Goal: Contribute content

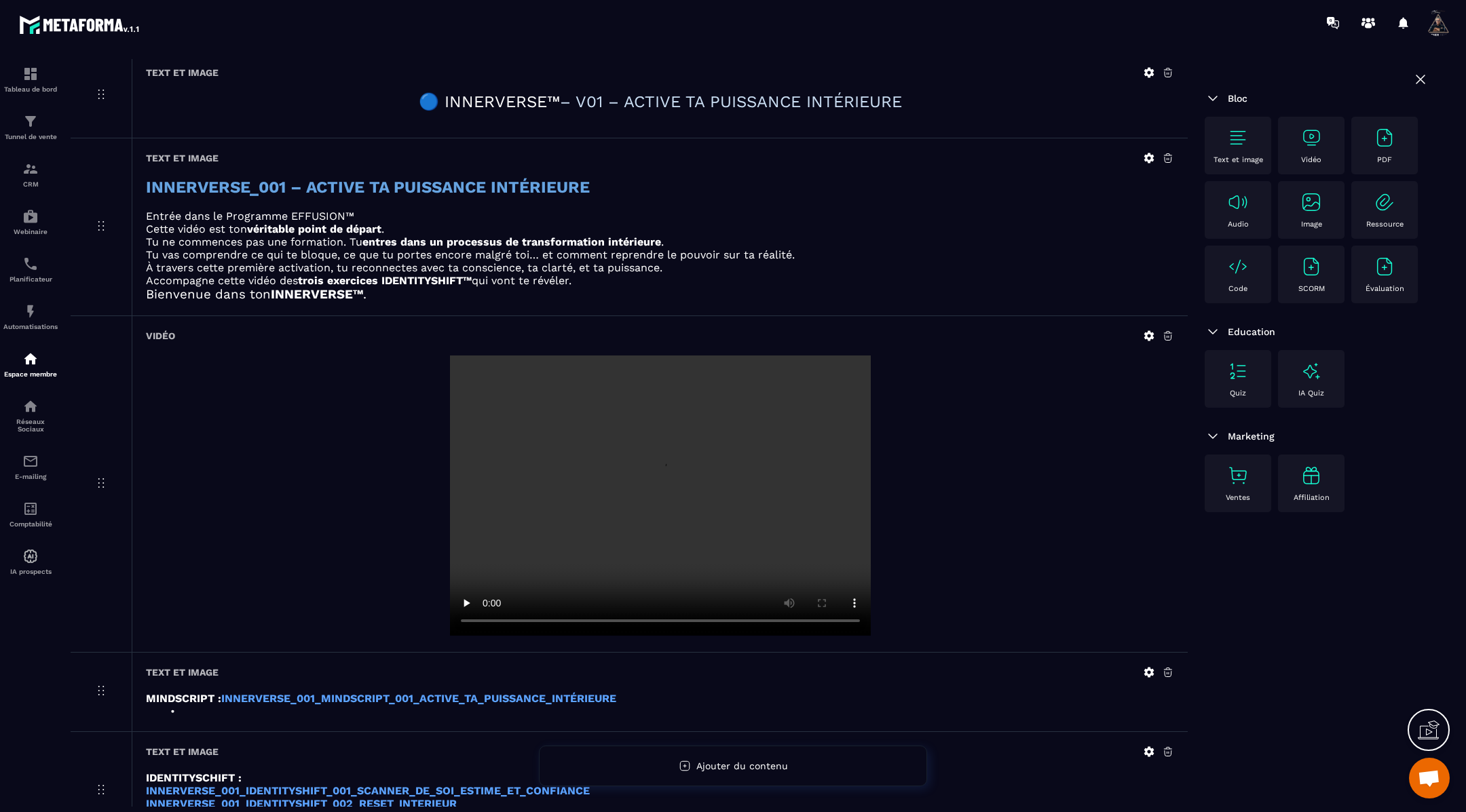
scroll to position [117, 0]
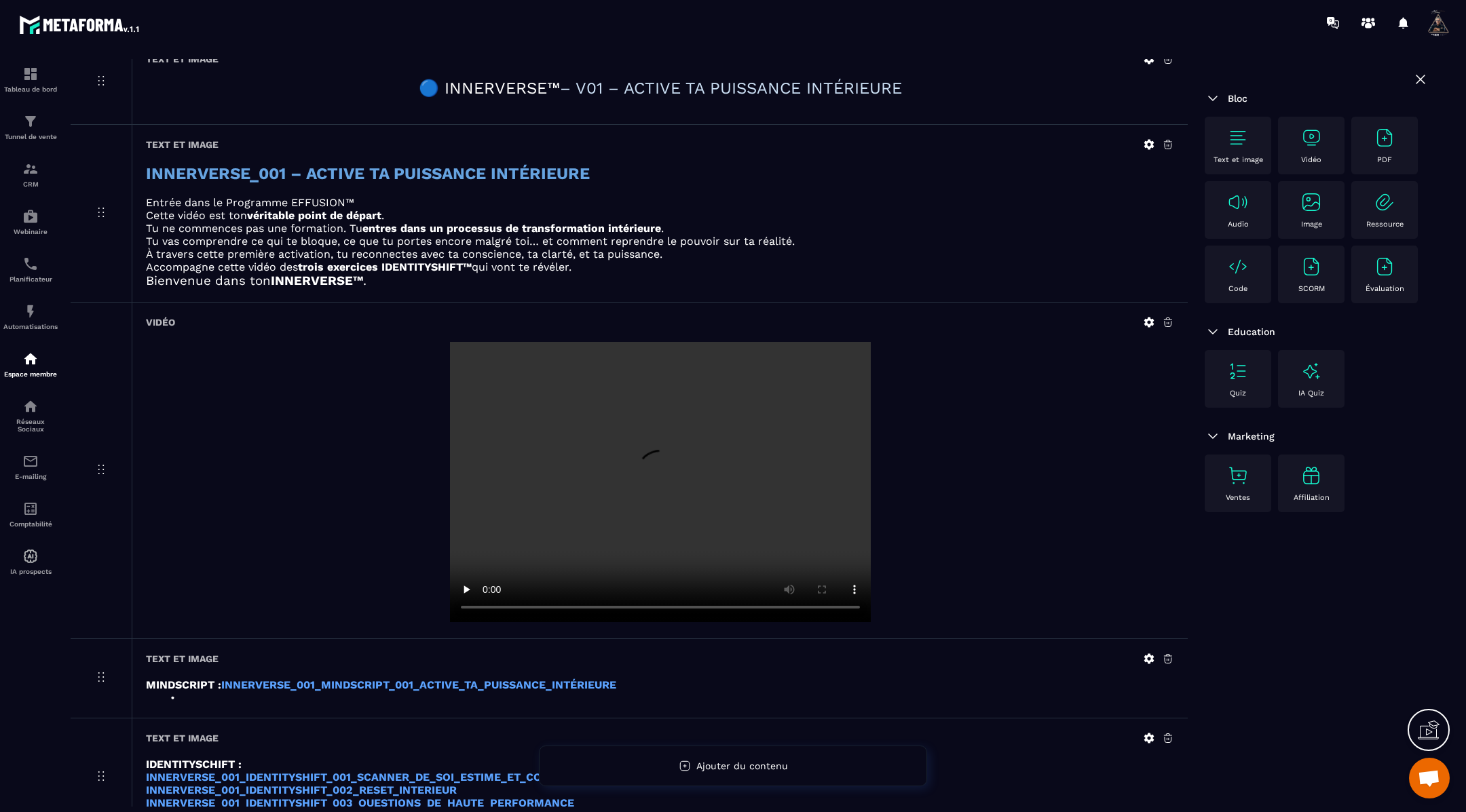
click at [1153, 320] on icon at bounding box center [1149, 322] width 10 height 10
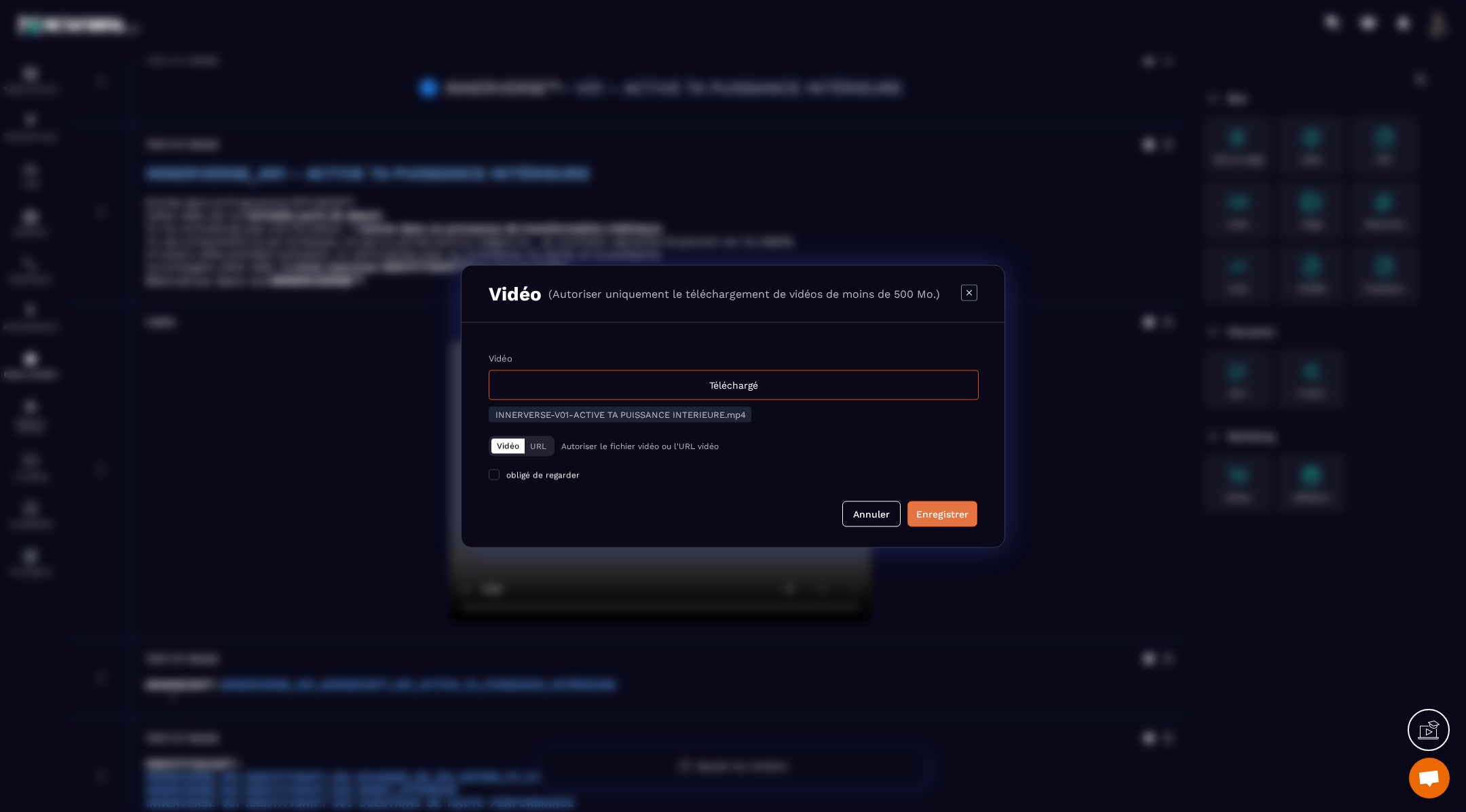
click at [928, 517] on div "Enregistrer" at bounding box center [943, 513] width 52 height 14
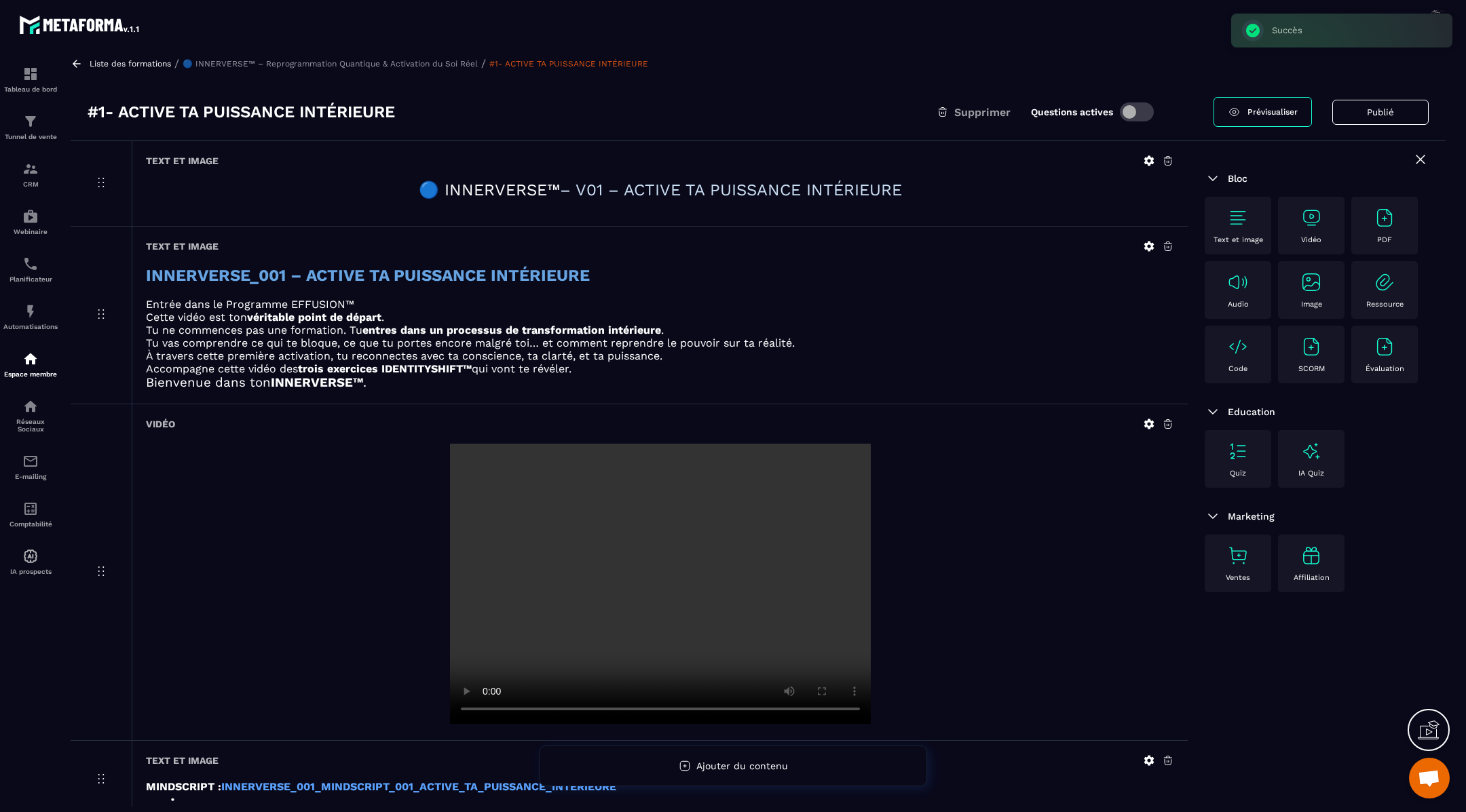
scroll to position [0, 0]
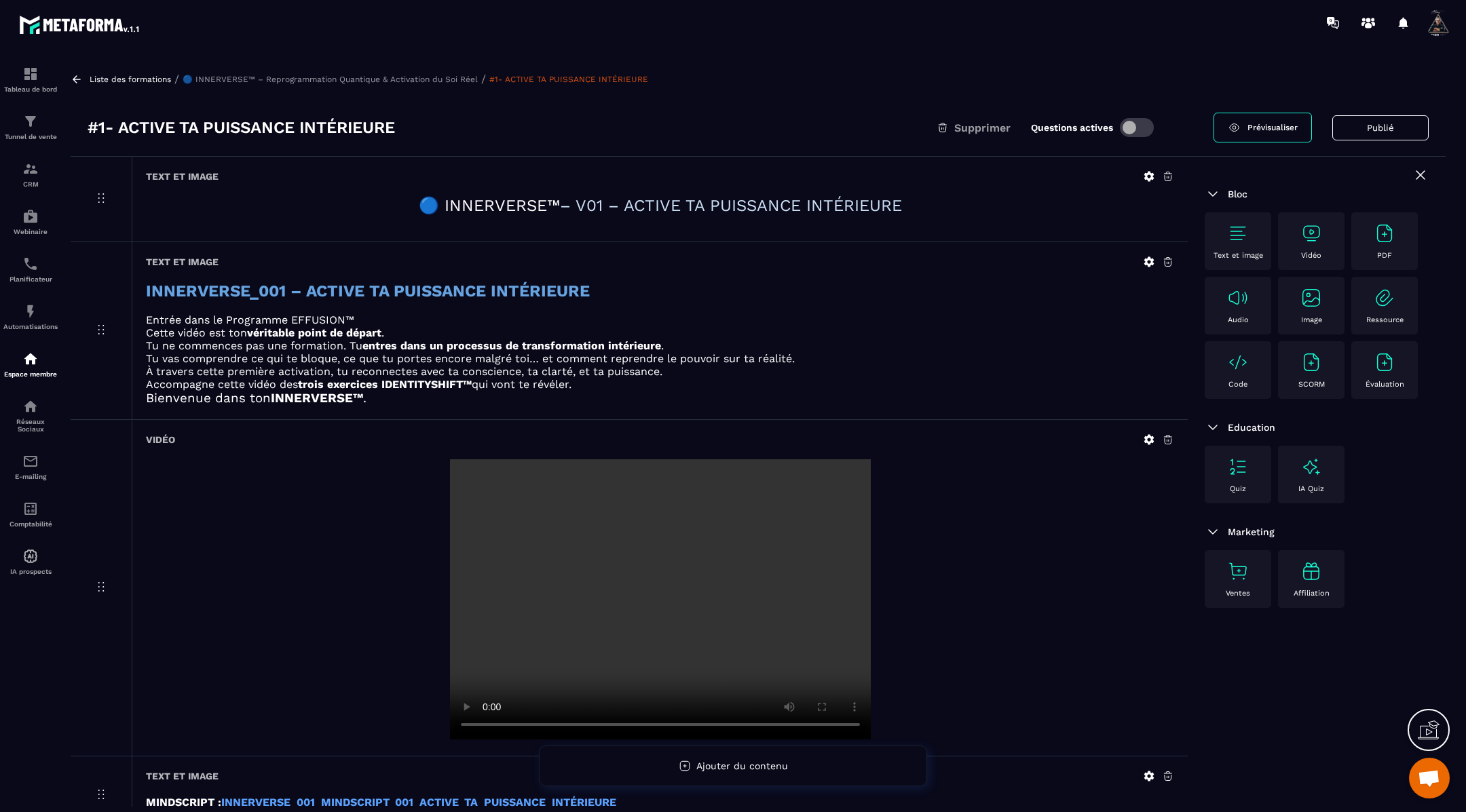
click at [1151, 440] on icon at bounding box center [1149, 439] width 10 height 10
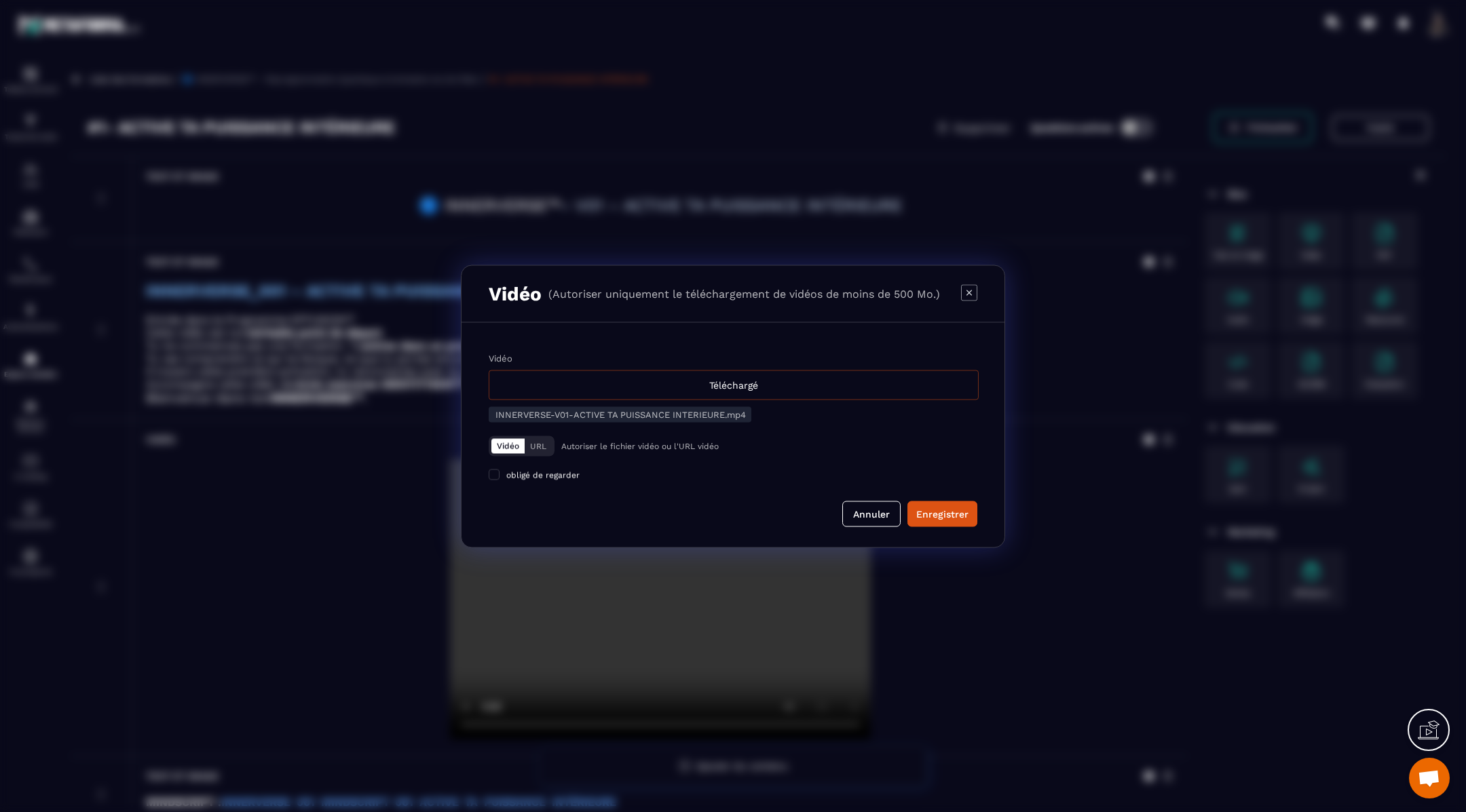
click at [691, 387] on div "Téléchargé" at bounding box center [734, 384] width 490 height 30
click at [0, 0] on input "Vidéo Téléchargé" at bounding box center [0, 0] width 0 height 0
click at [932, 509] on div "Enregistrer" at bounding box center [943, 513] width 52 height 14
click at [1077, 472] on div "Modal window" at bounding box center [733, 406] width 1466 height 812
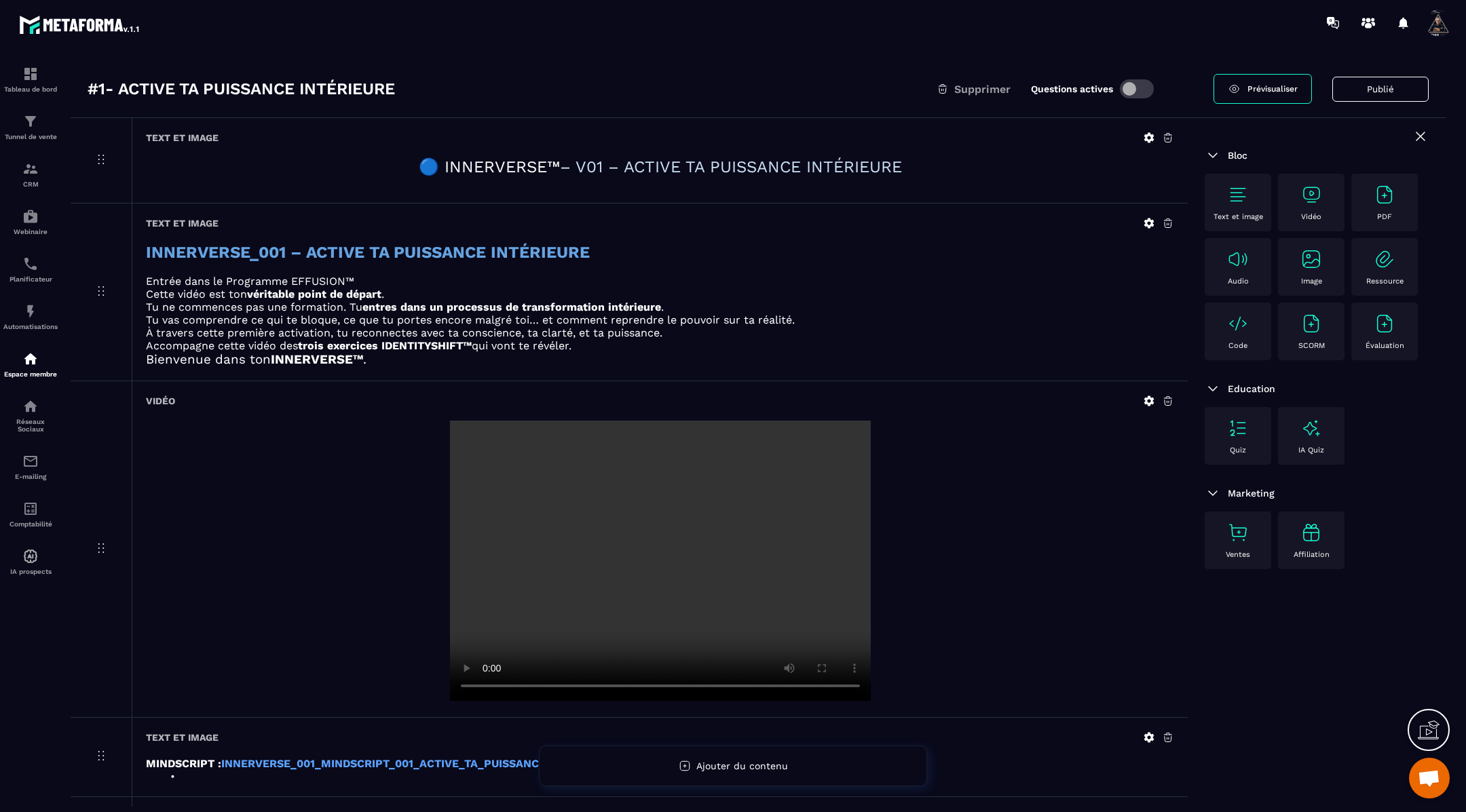
scroll to position [40, 0]
click at [1145, 399] on icon at bounding box center [1150, 401] width 13 height 13
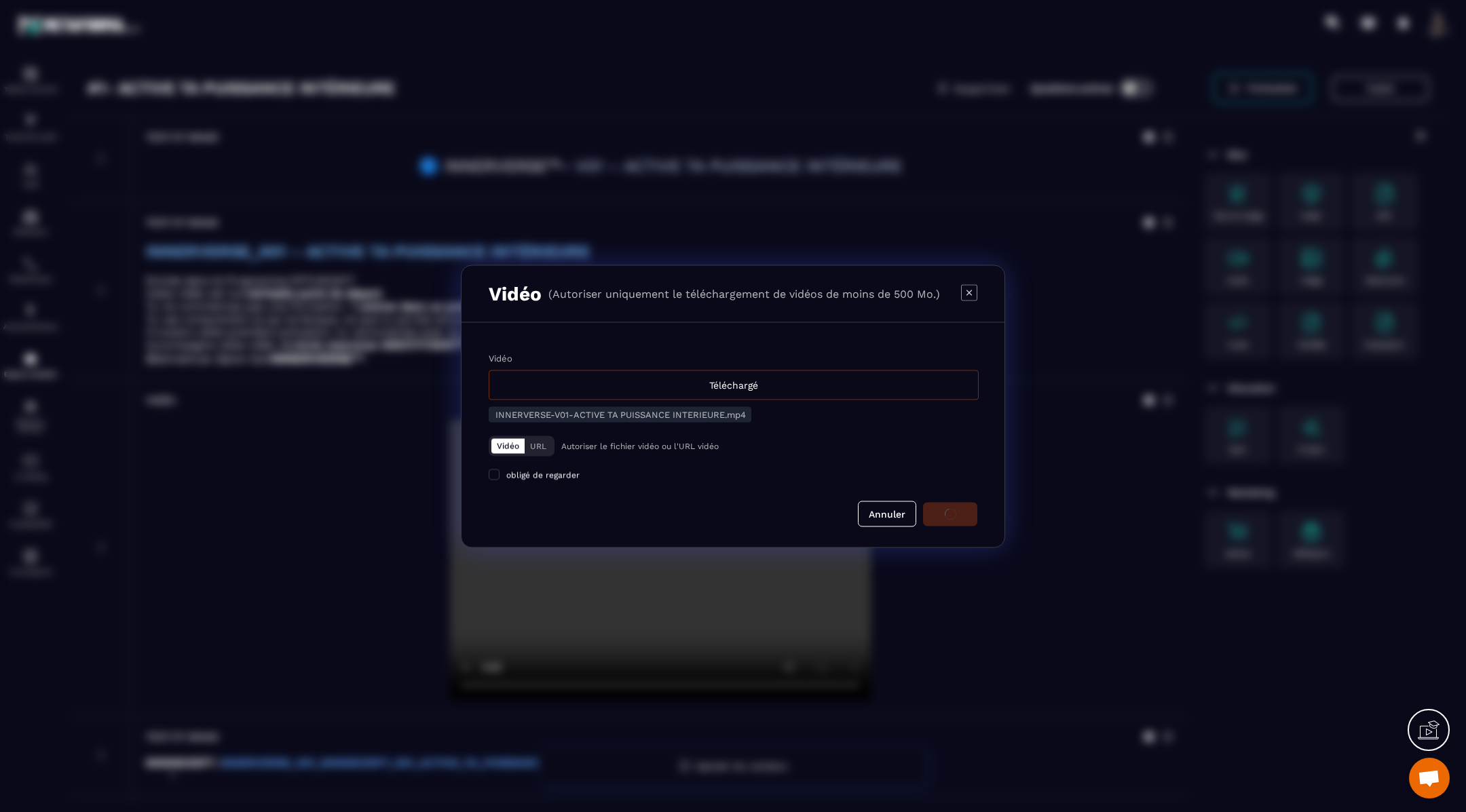
click at [824, 383] on div "Téléchargé" at bounding box center [734, 384] width 490 height 30
click at [0, 0] on input "Vidéo Téléchargé" at bounding box center [0, 0] width 0 height 0
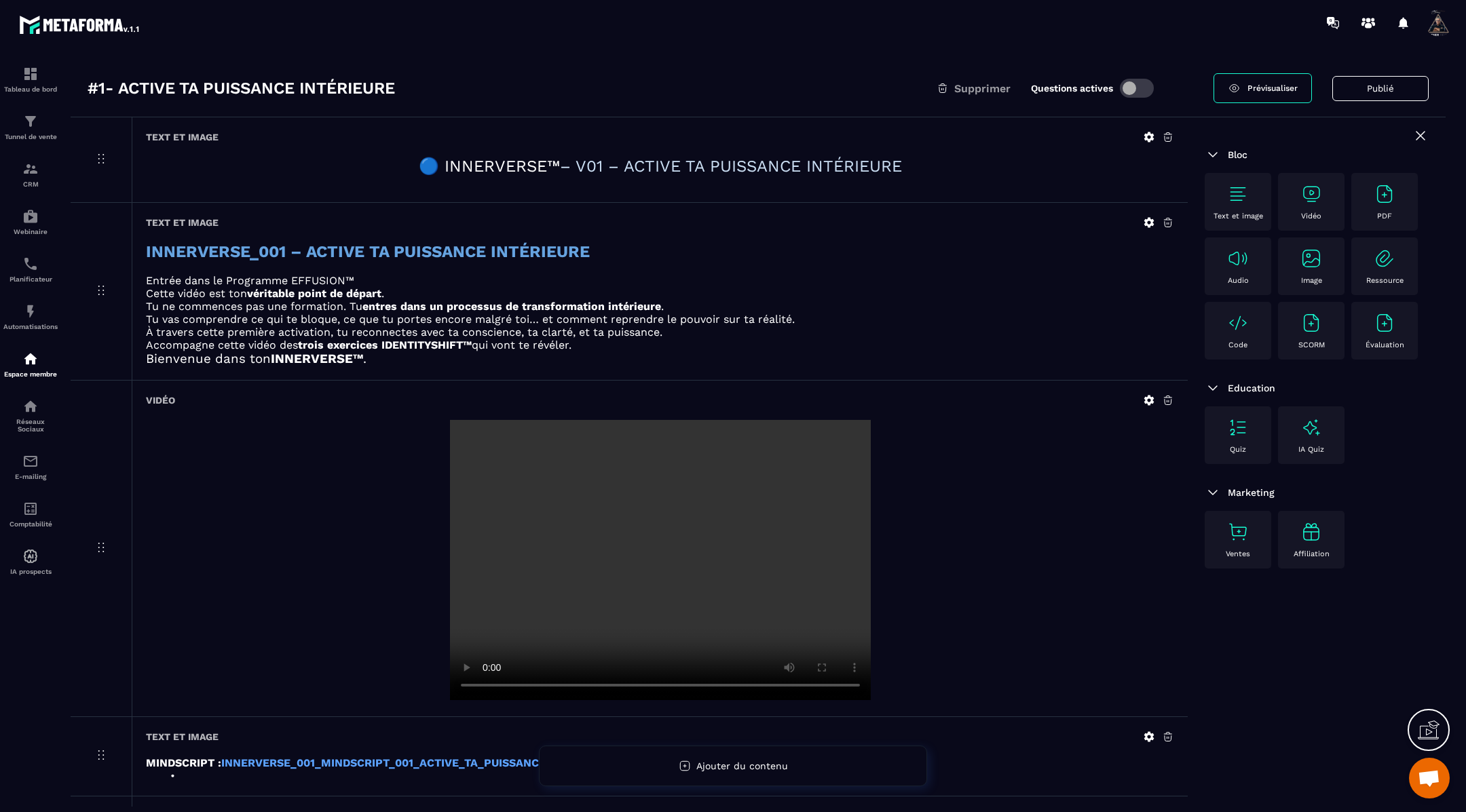
click at [1258, 87] on span "Prévisualiser" at bounding box center [1273, 88] width 50 height 10
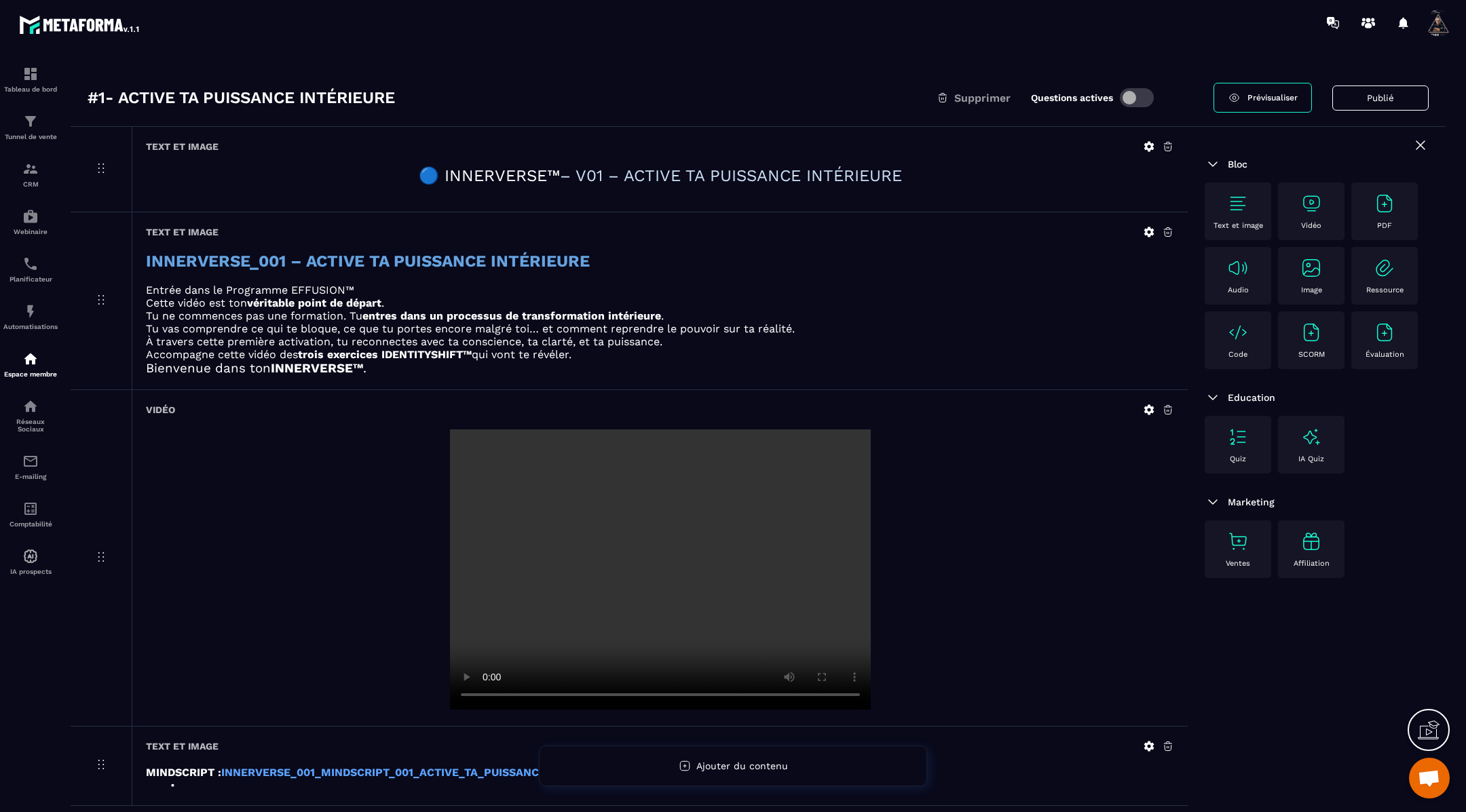
scroll to position [0, 0]
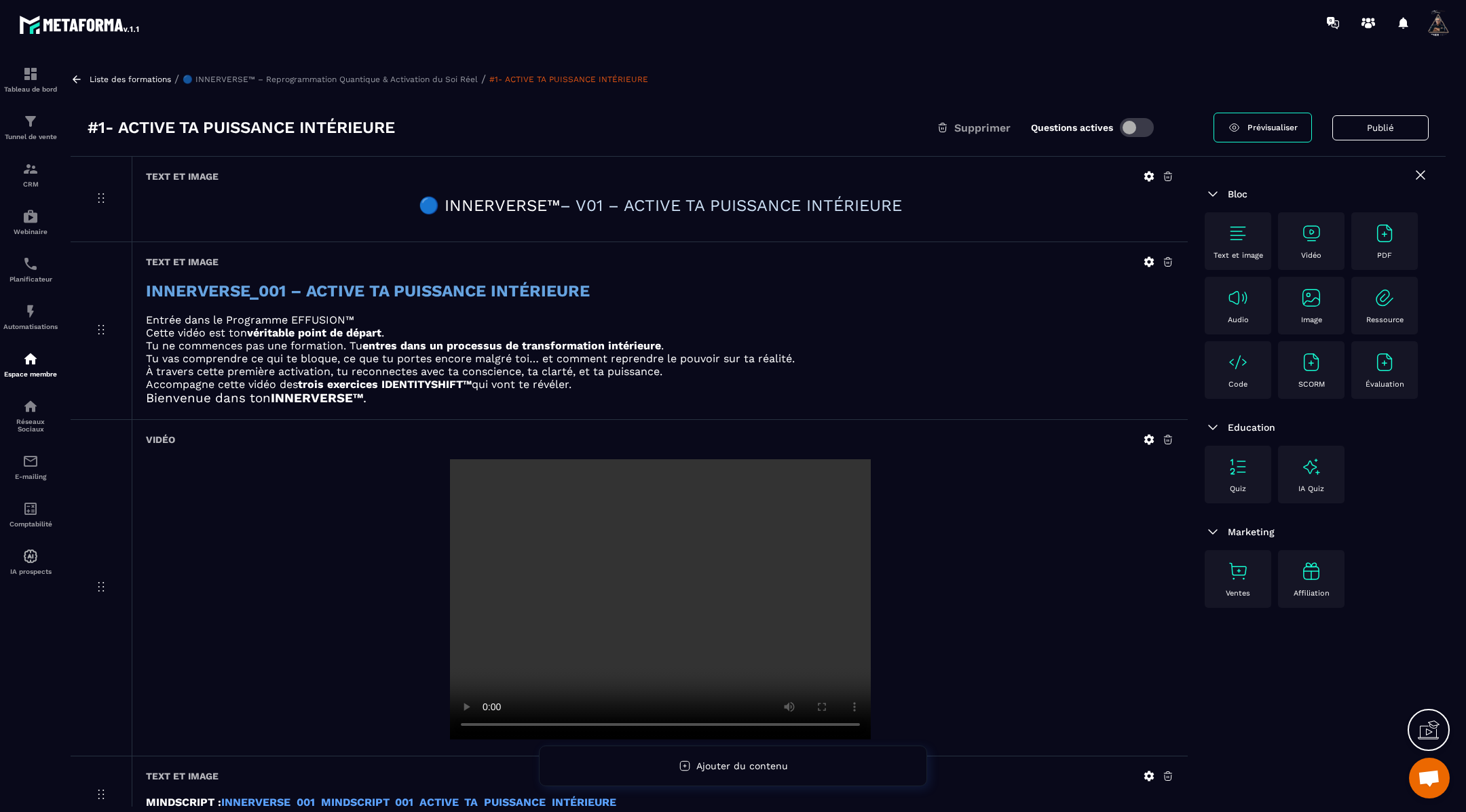
click at [79, 80] on icon at bounding box center [77, 79] width 13 height 13
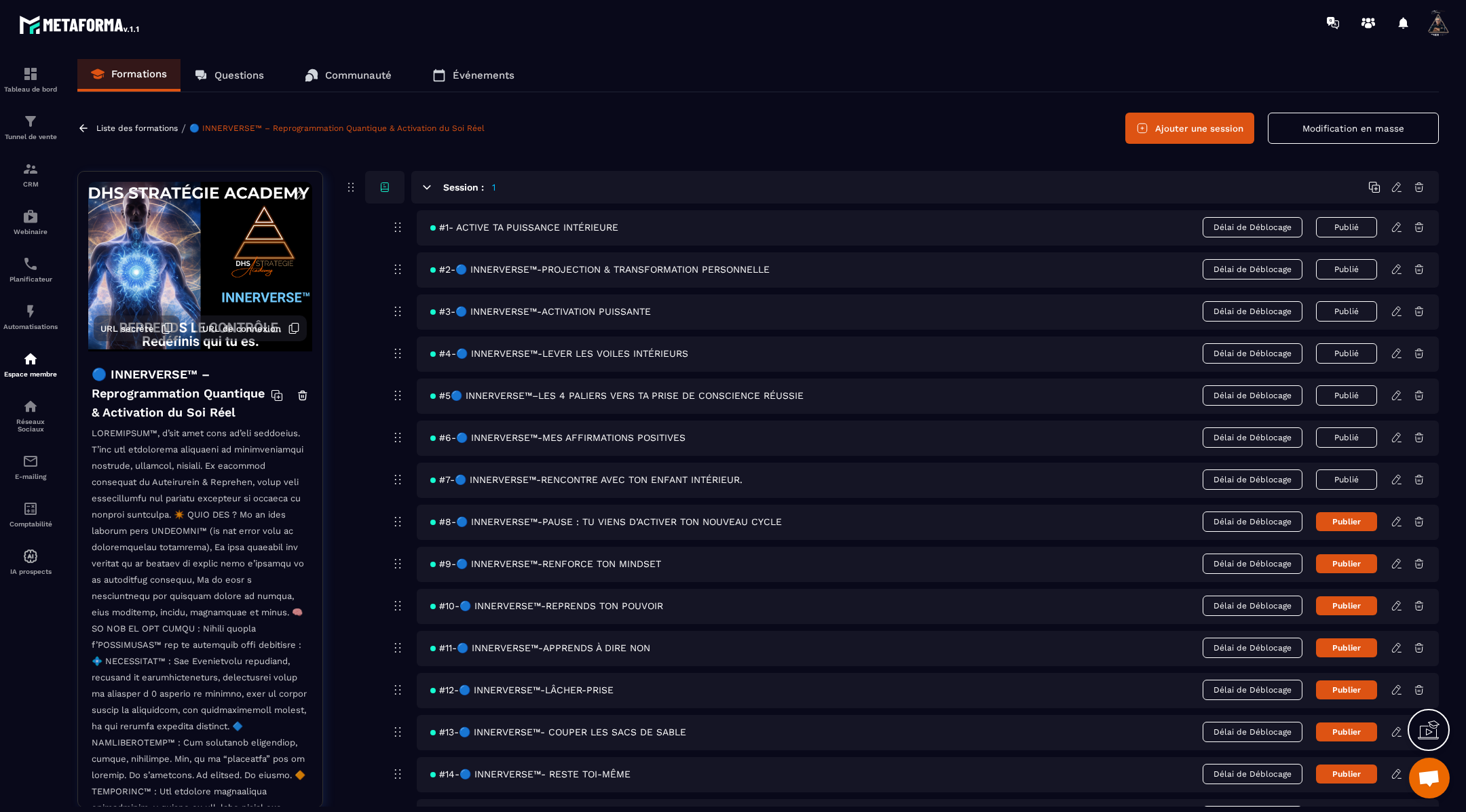
click at [1397, 268] on icon at bounding box center [1398, 269] width 13 height 13
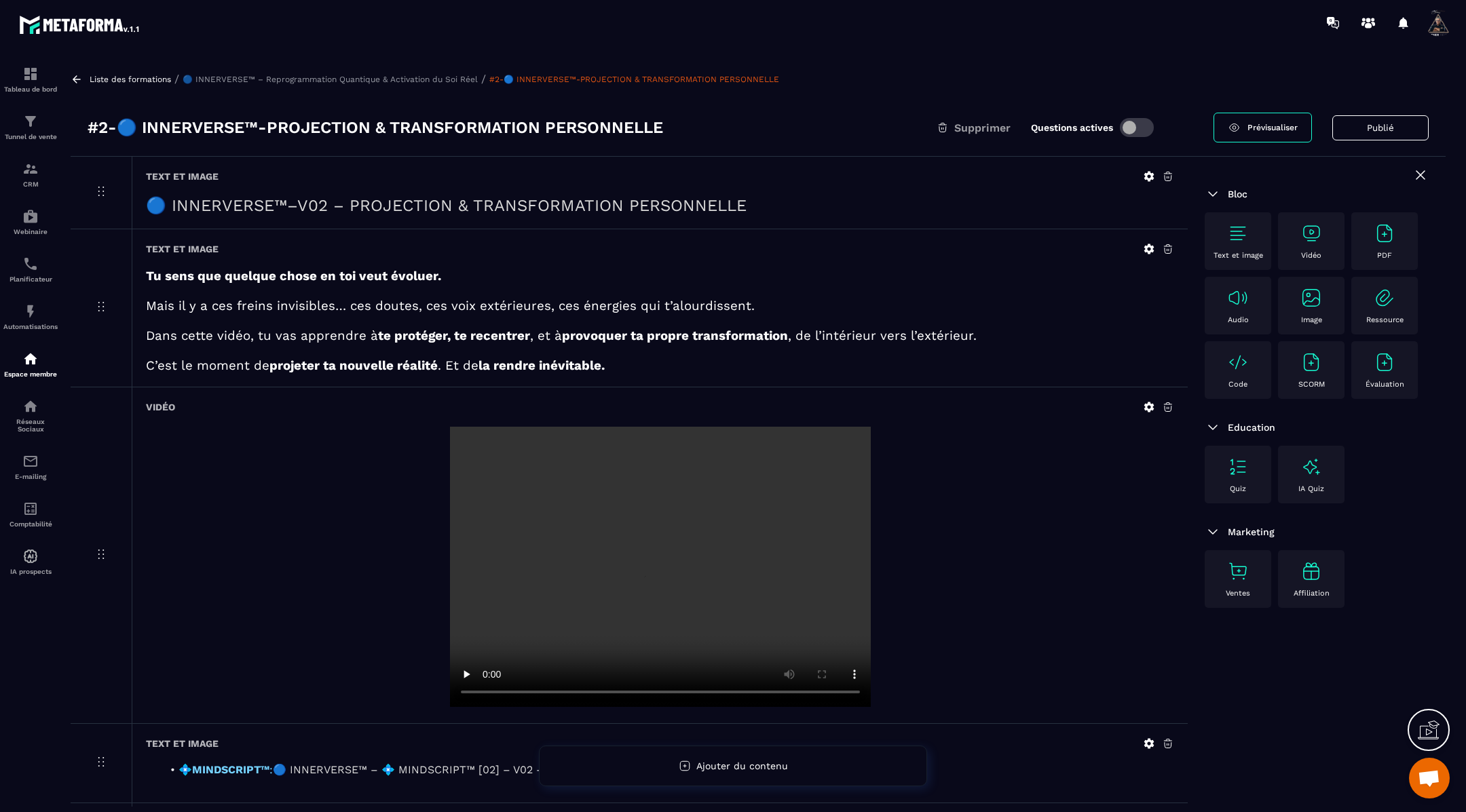
click at [1149, 176] on icon at bounding box center [1150, 176] width 13 height 13
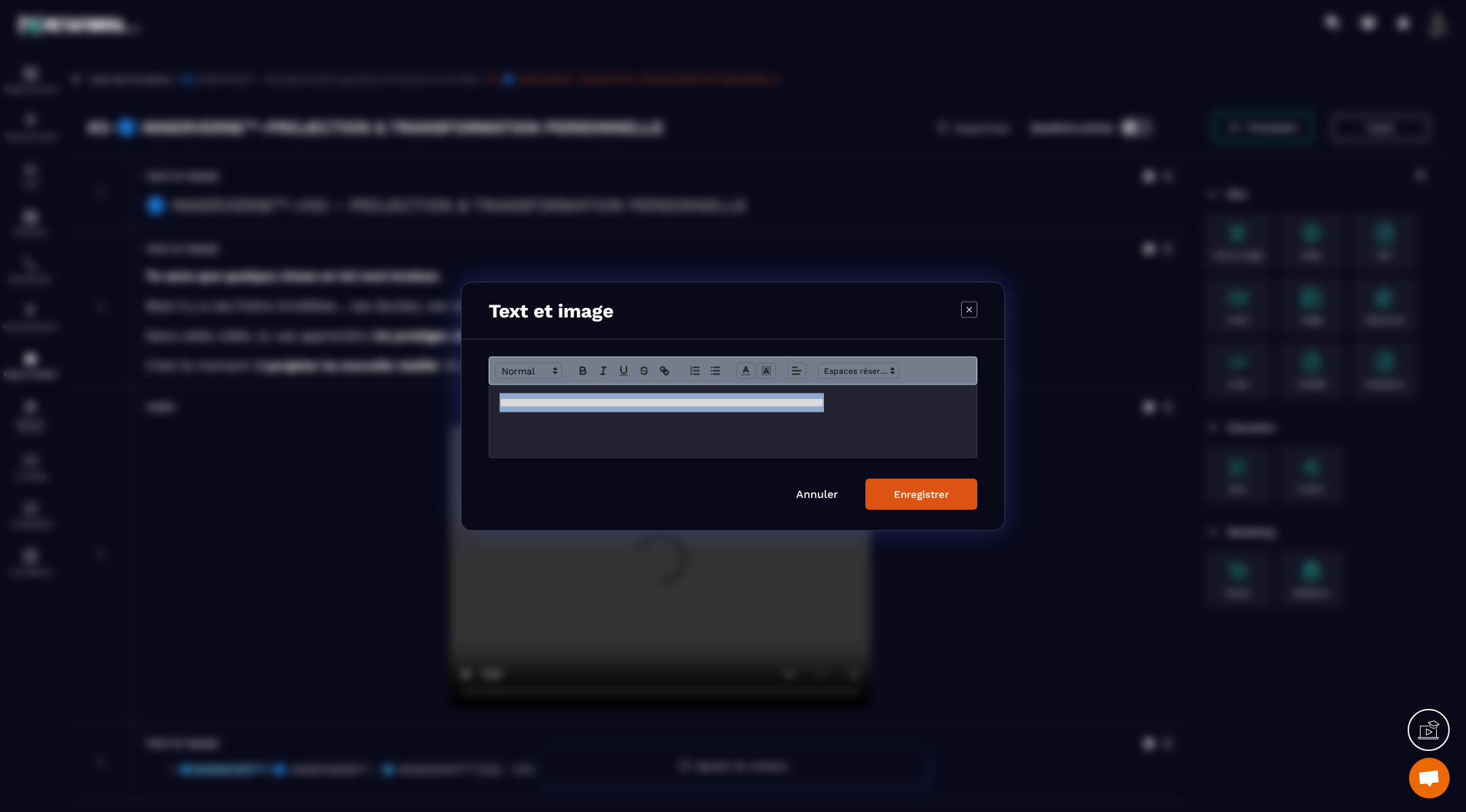
drag, startPoint x: 622, startPoint y: 420, endPoint x: 480, endPoint y: 401, distance: 143.3
click at [480, 401] on div "**********" at bounding box center [733, 435] width 543 height 191
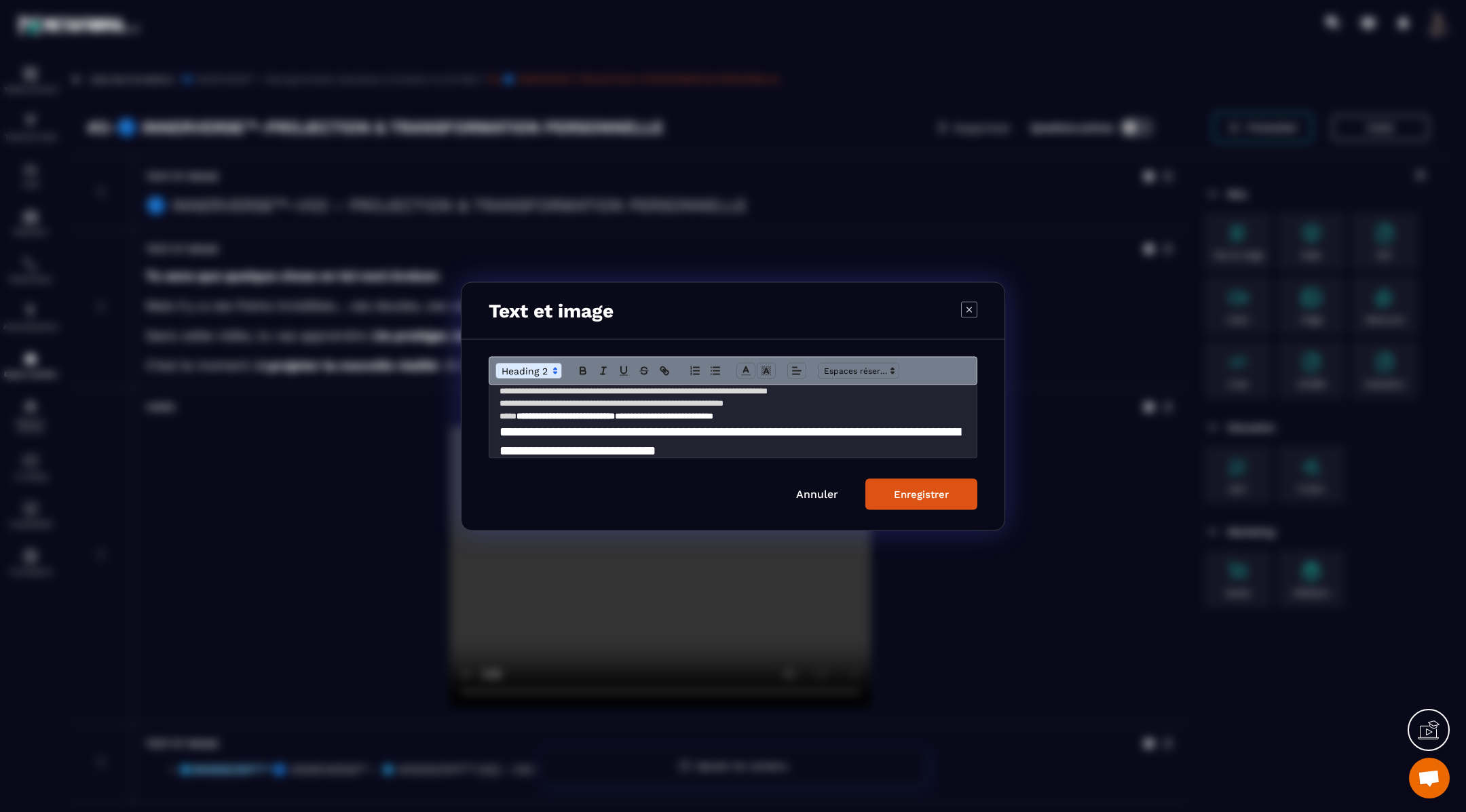
click at [891, 499] on button "Enregistrer" at bounding box center [921, 493] width 112 height 32
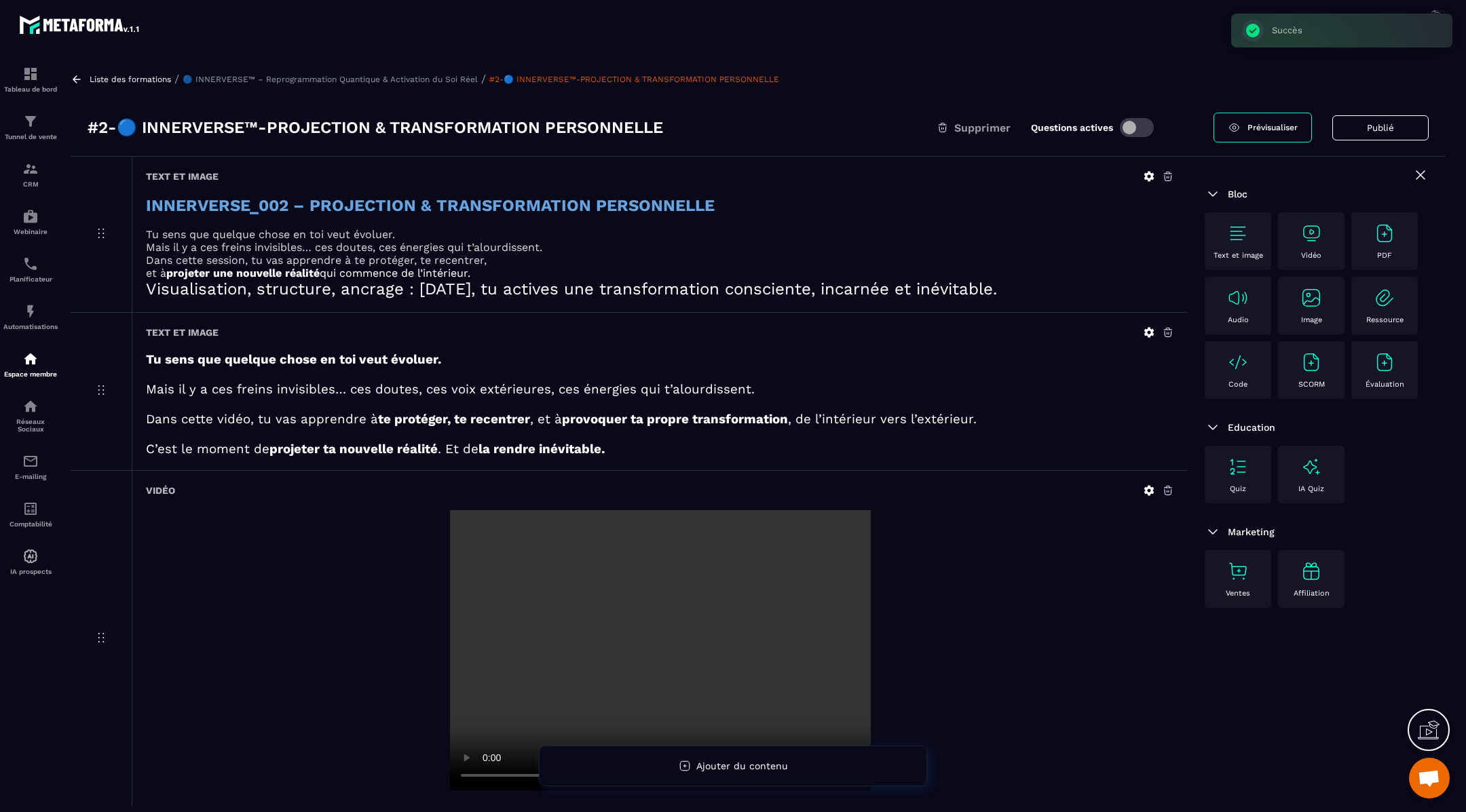
click at [1167, 329] on icon at bounding box center [1169, 333] width 13 height 13
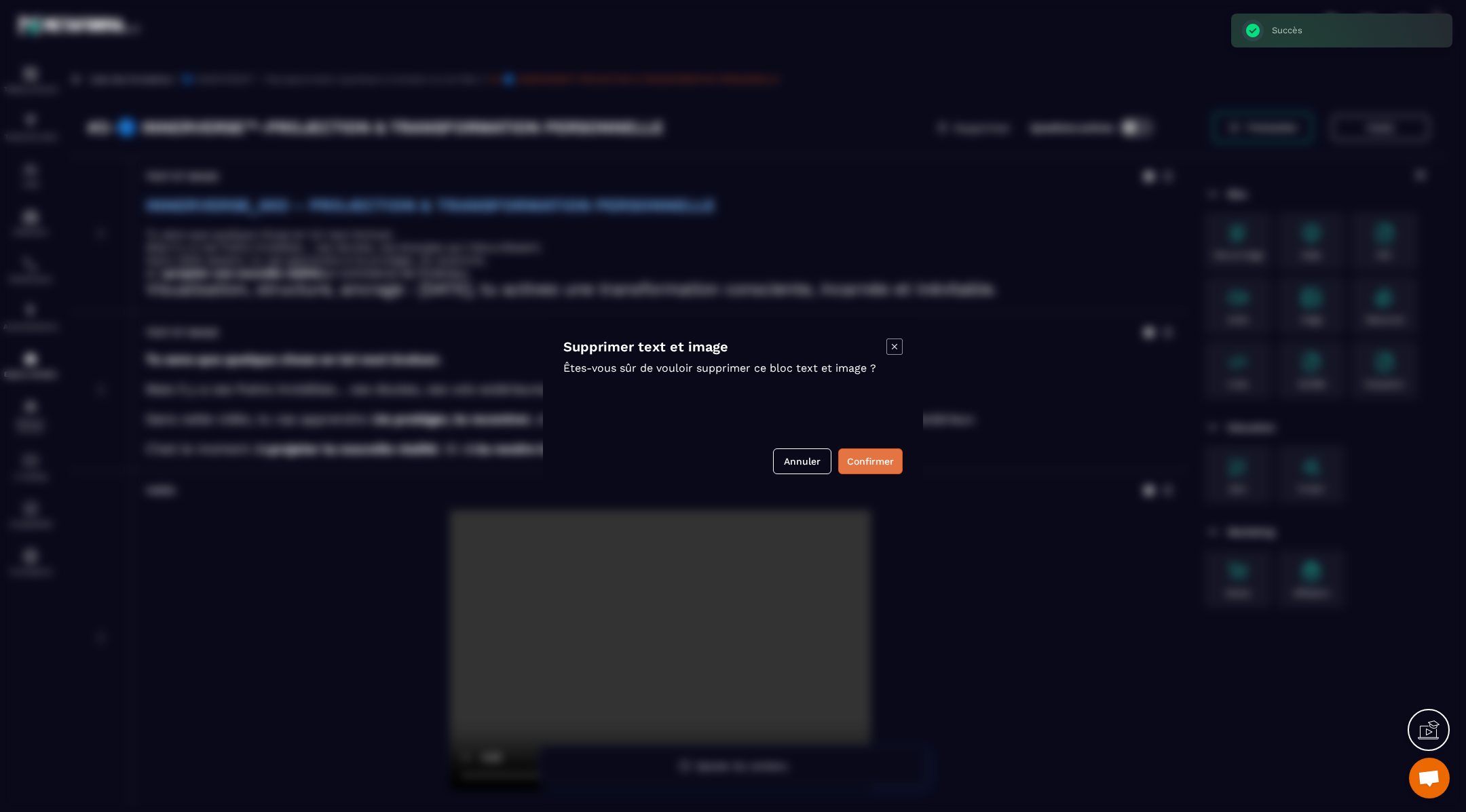
click at [855, 456] on button "Confirmer" at bounding box center [871, 461] width 65 height 26
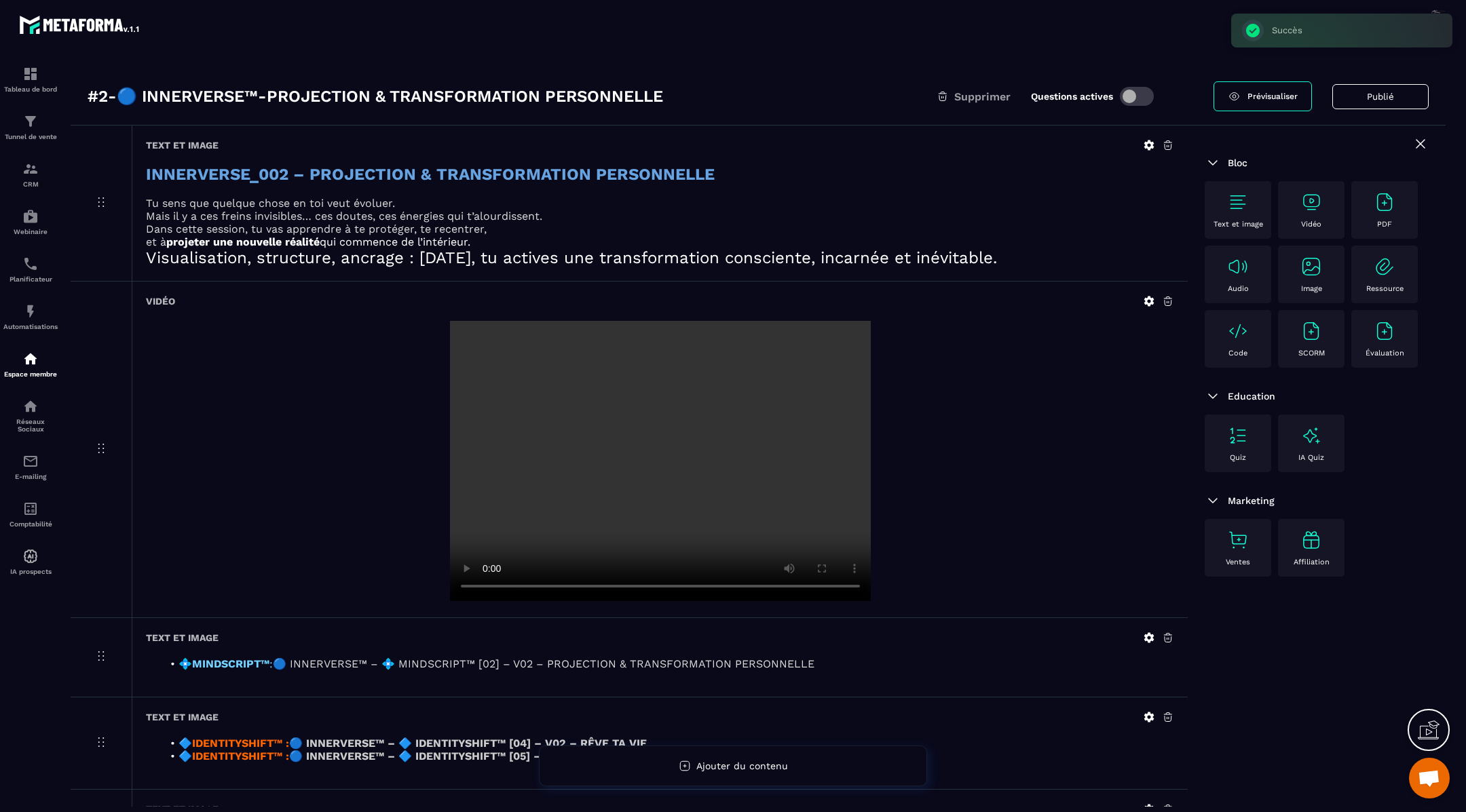
scroll to position [24, 0]
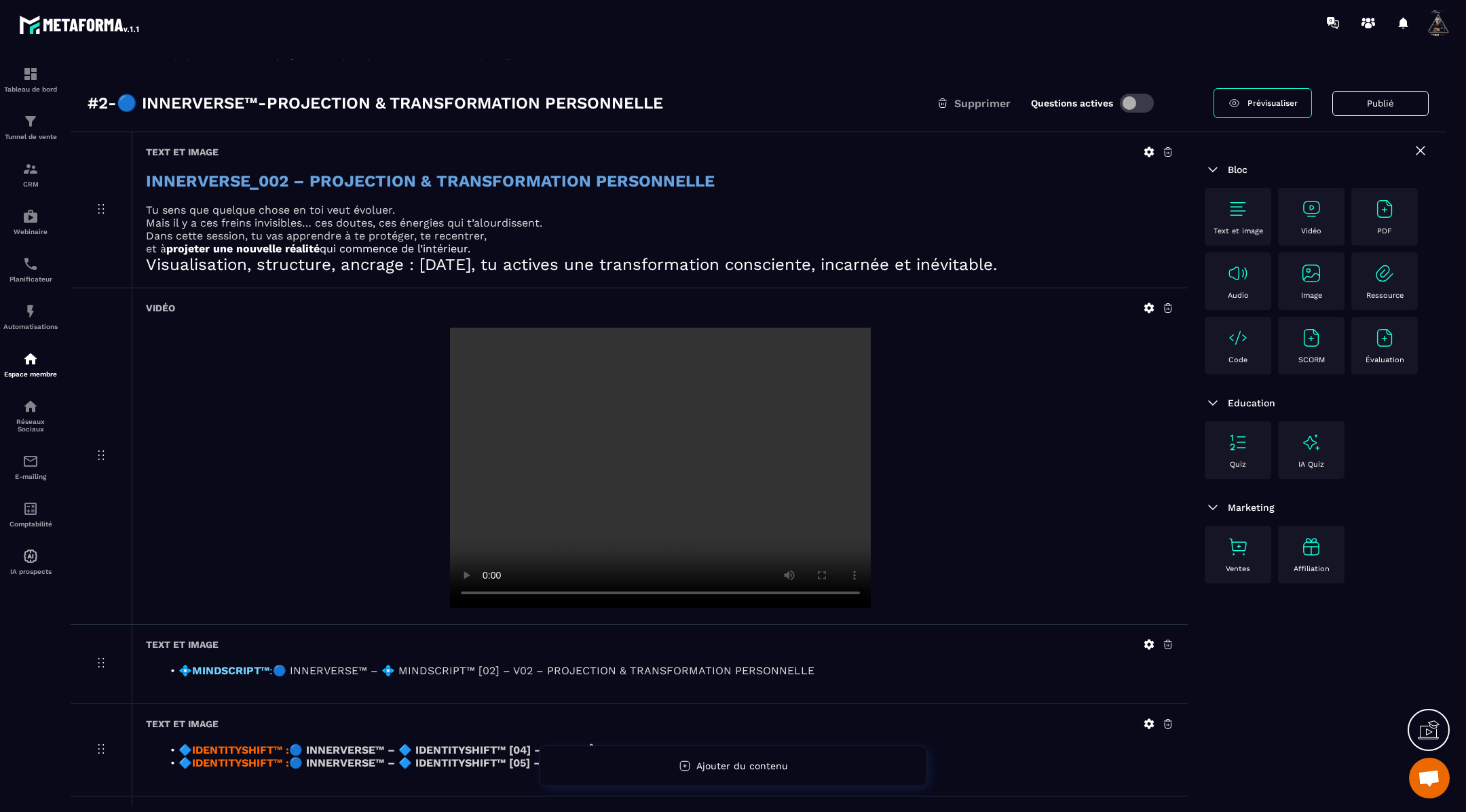
click at [1036, 263] on h2 "Visualisation, structure, ancrage : aujourd’hui, tu actives une transformation …" at bounding box center [660, 264] width 1028 height 19
click at [1154, 153] on icon at bounding box center [1150, 152] width 13 height 13
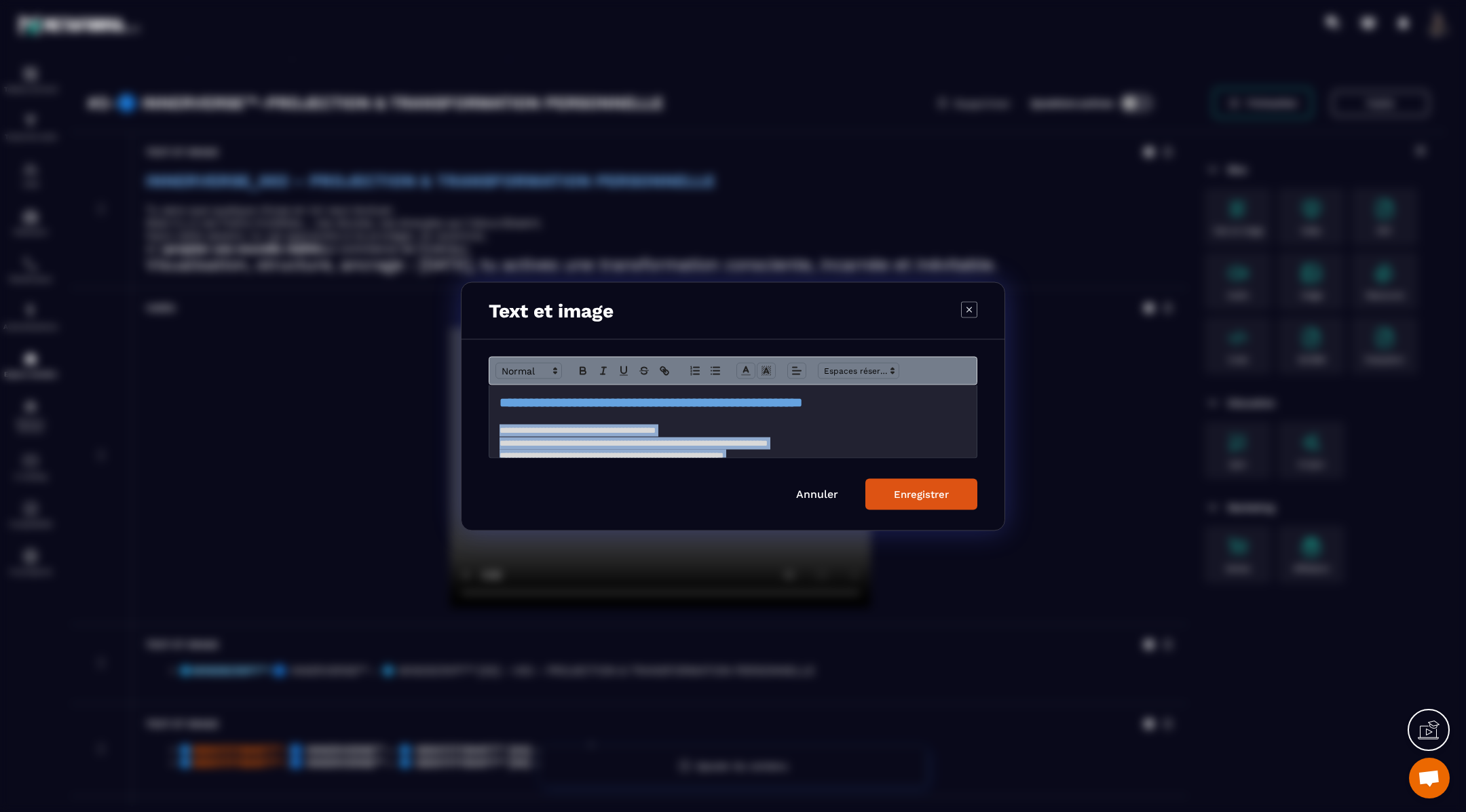
scroll to position [62, 0]
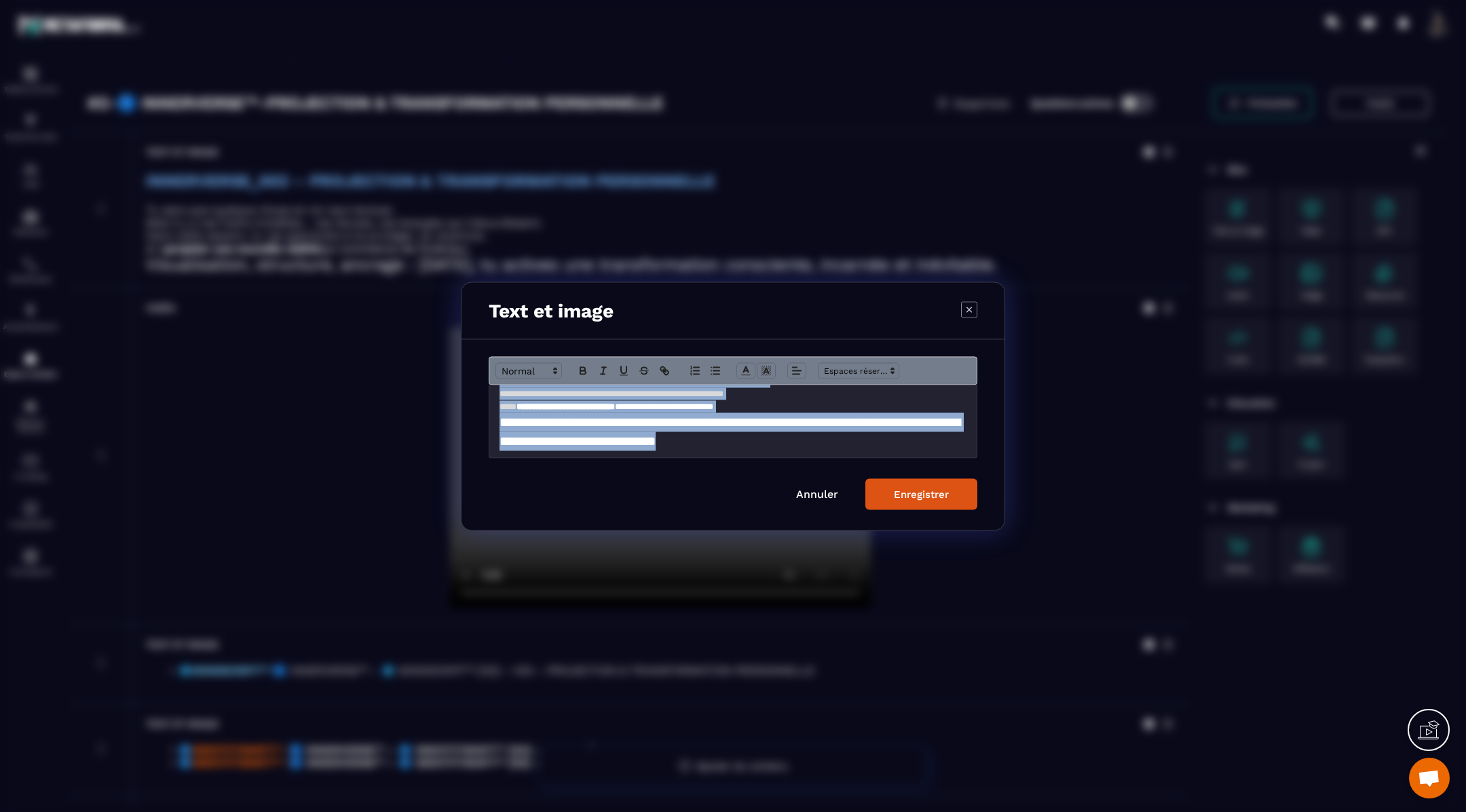
drag, startPoint x: 495, startPoint y: 426, endPoint x: 644, endPoint y: 475, distance: 156.9
click at [644, 475] on form "**********" at bounding box center [733, 433] width 489 height 153
click at [530, 365] on span "Modal window" at bounding box center [529, 371] width 67 height 16
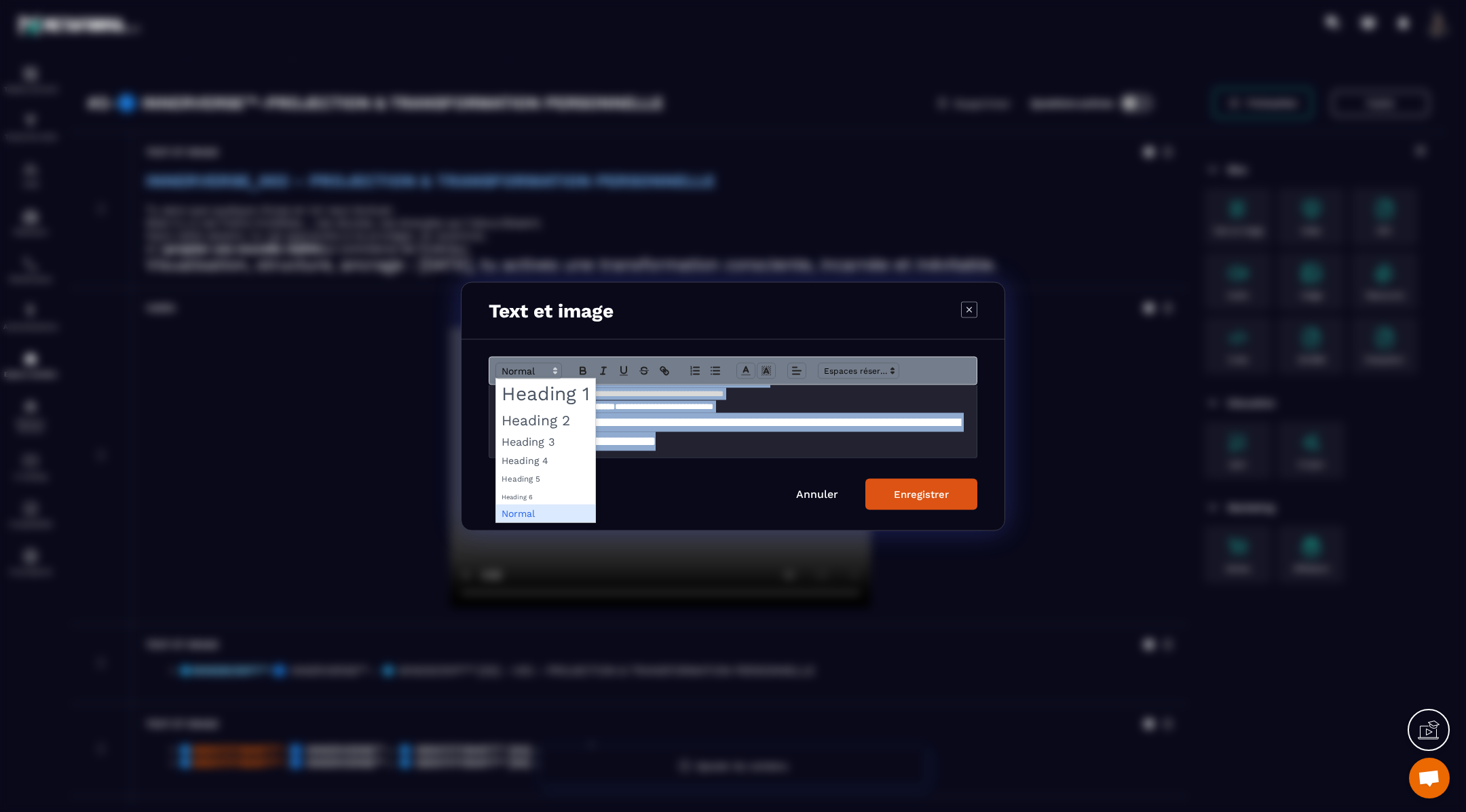
click at [520, 508] on span "Modal window" at bounding box center [546, 513] width 99 height 18
click at [520, 513] on span "Modal window" at bounding box center [546, 513] width 99 height 18
click at [519, 492] on span "Modal window" at bounding box center [546, 496] width 99 height 18
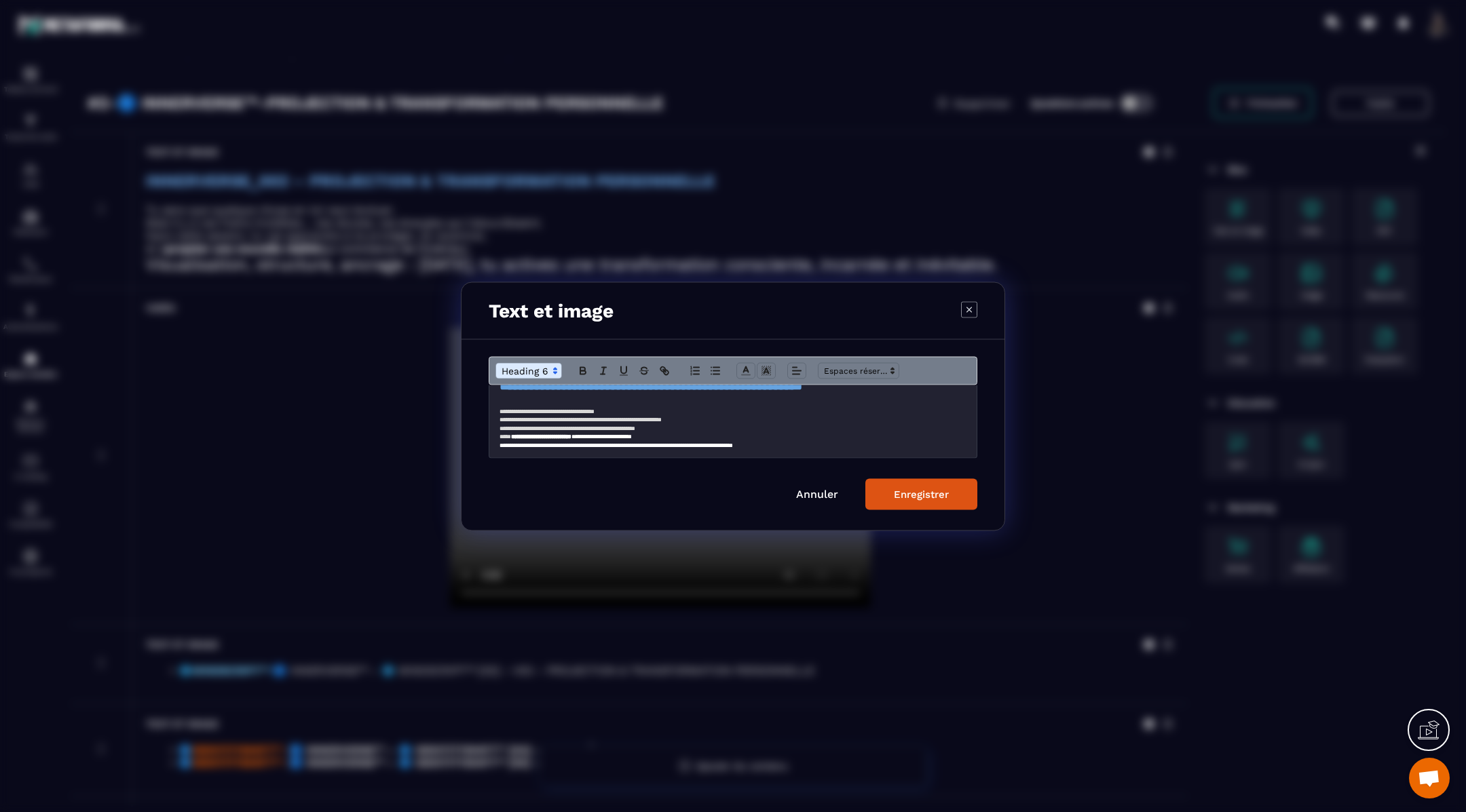
scroll to position [32, 0]
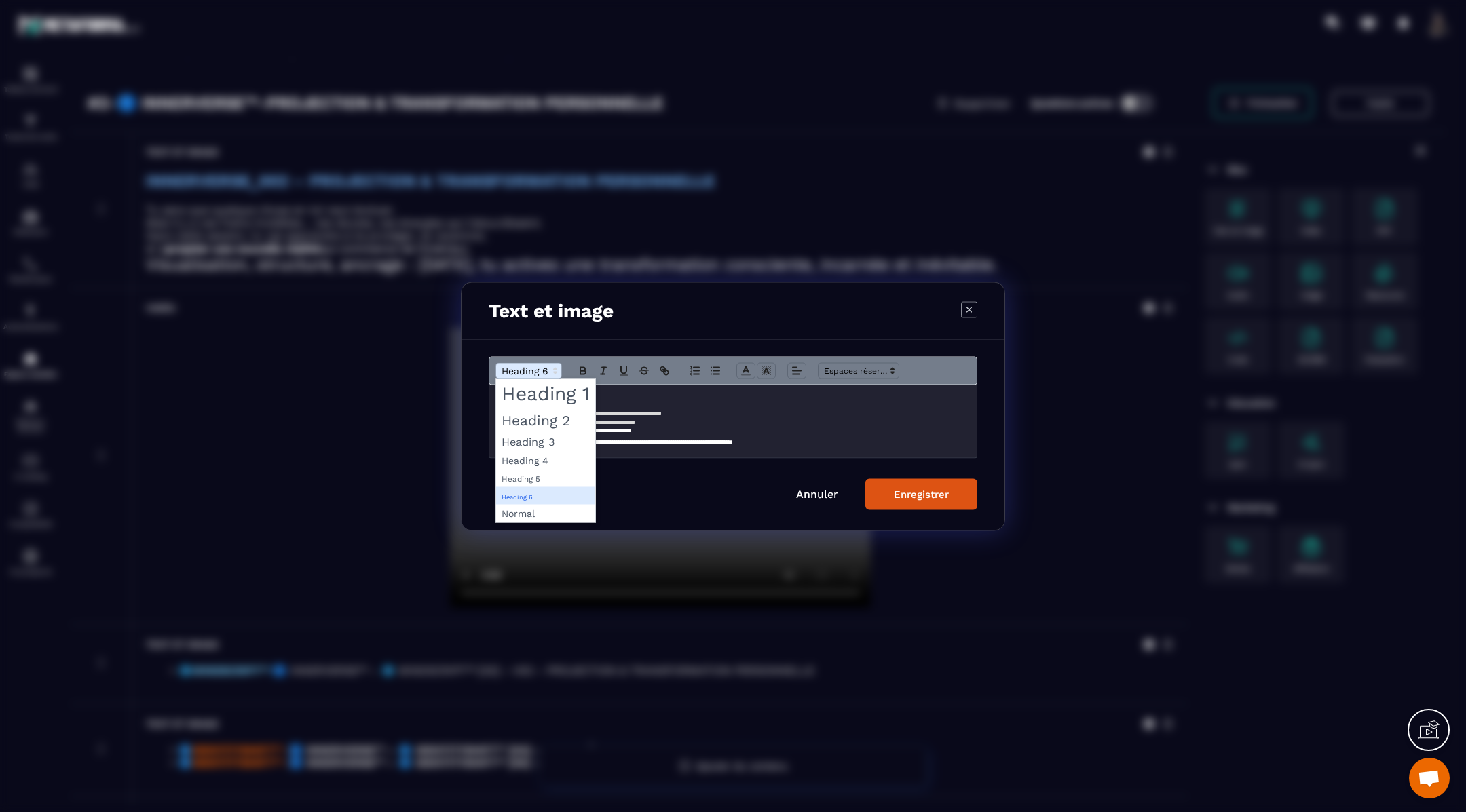
click at [528, 374] on span "Modal window" at bounding box center [529, 371] width 67 height 16
click at [522, 514] on span "Modal window" at bounding box center [546, 513] width 99 height 18
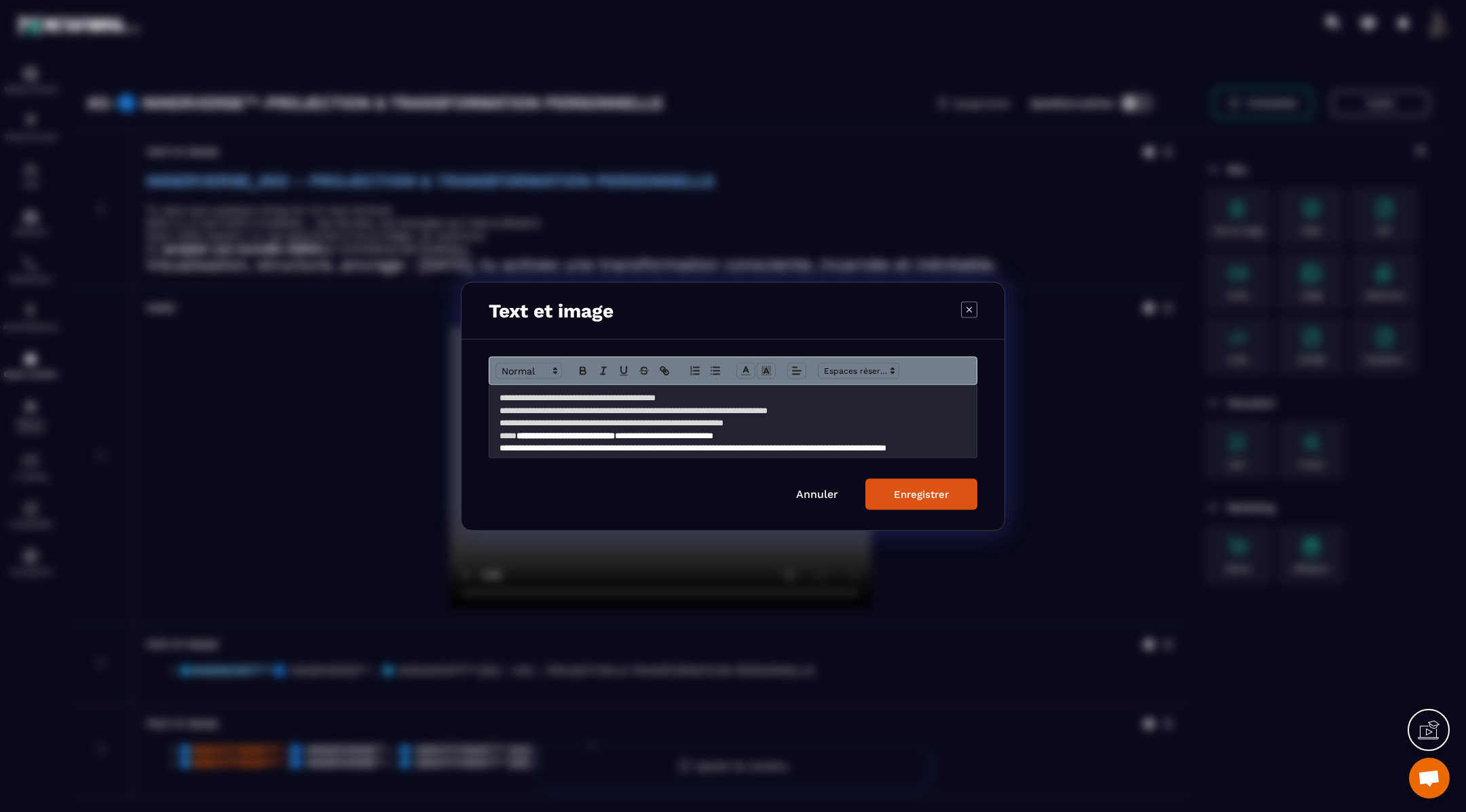
click at [928, 488] on div "Enregistrer" at bounding box center [921, 494] width 55 height 13
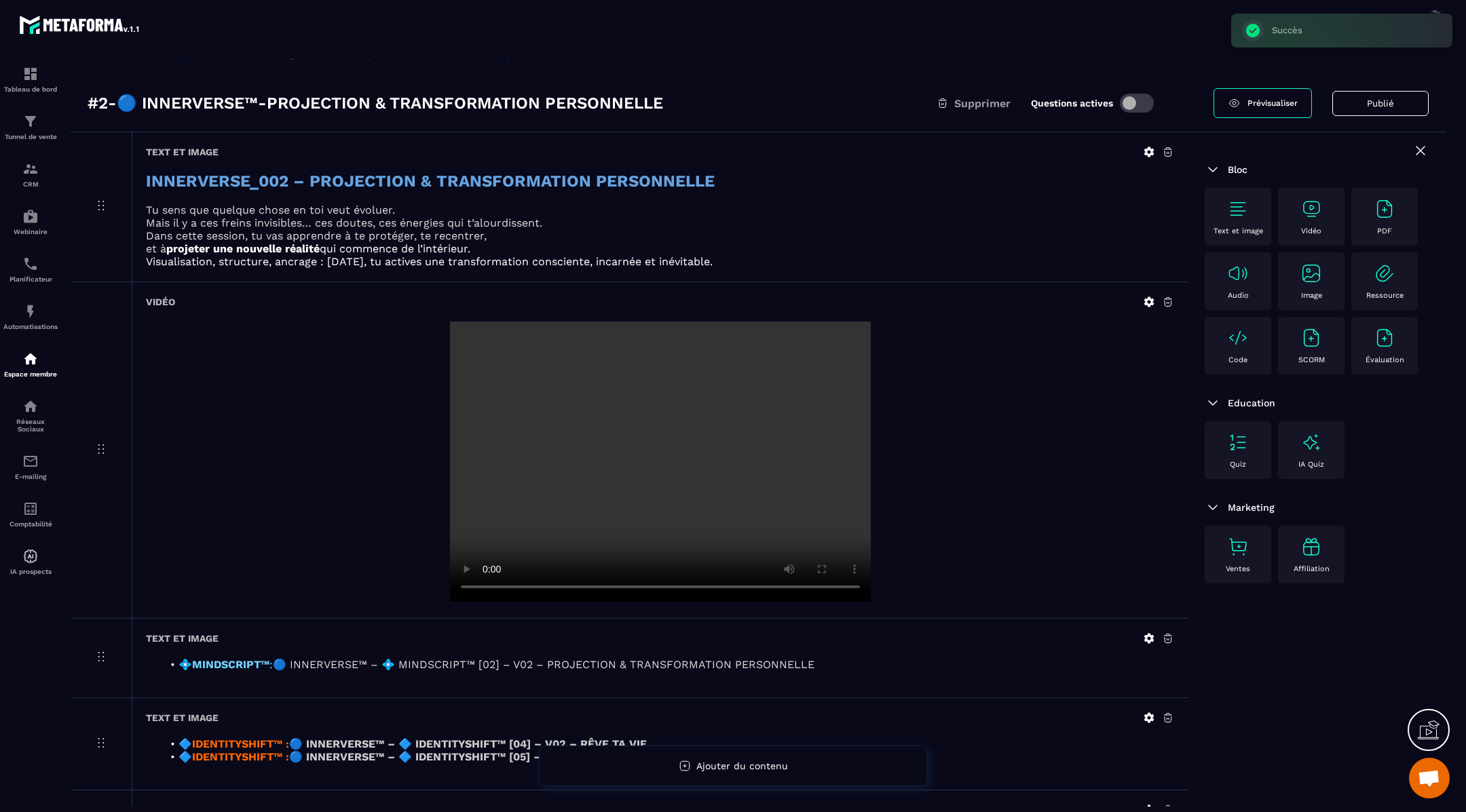
click at [615, 248] on p "et à projeter une nouvelle réalité qui commence de l’intérieur." at bounding box center [660, 248] width 1028 height 13
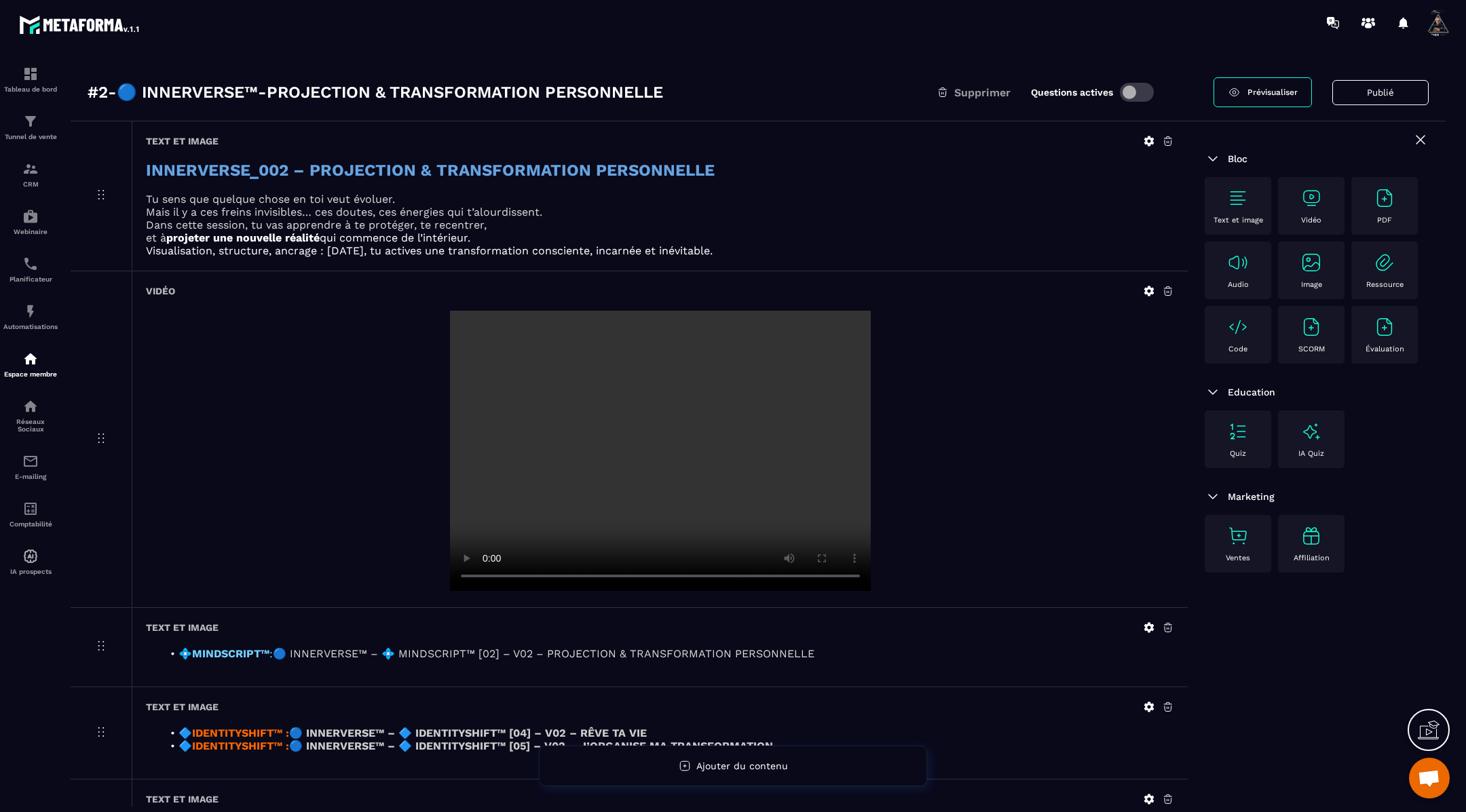
click at [1149, 140] on icon at bounding box center [1150, 141] width 13 height 13
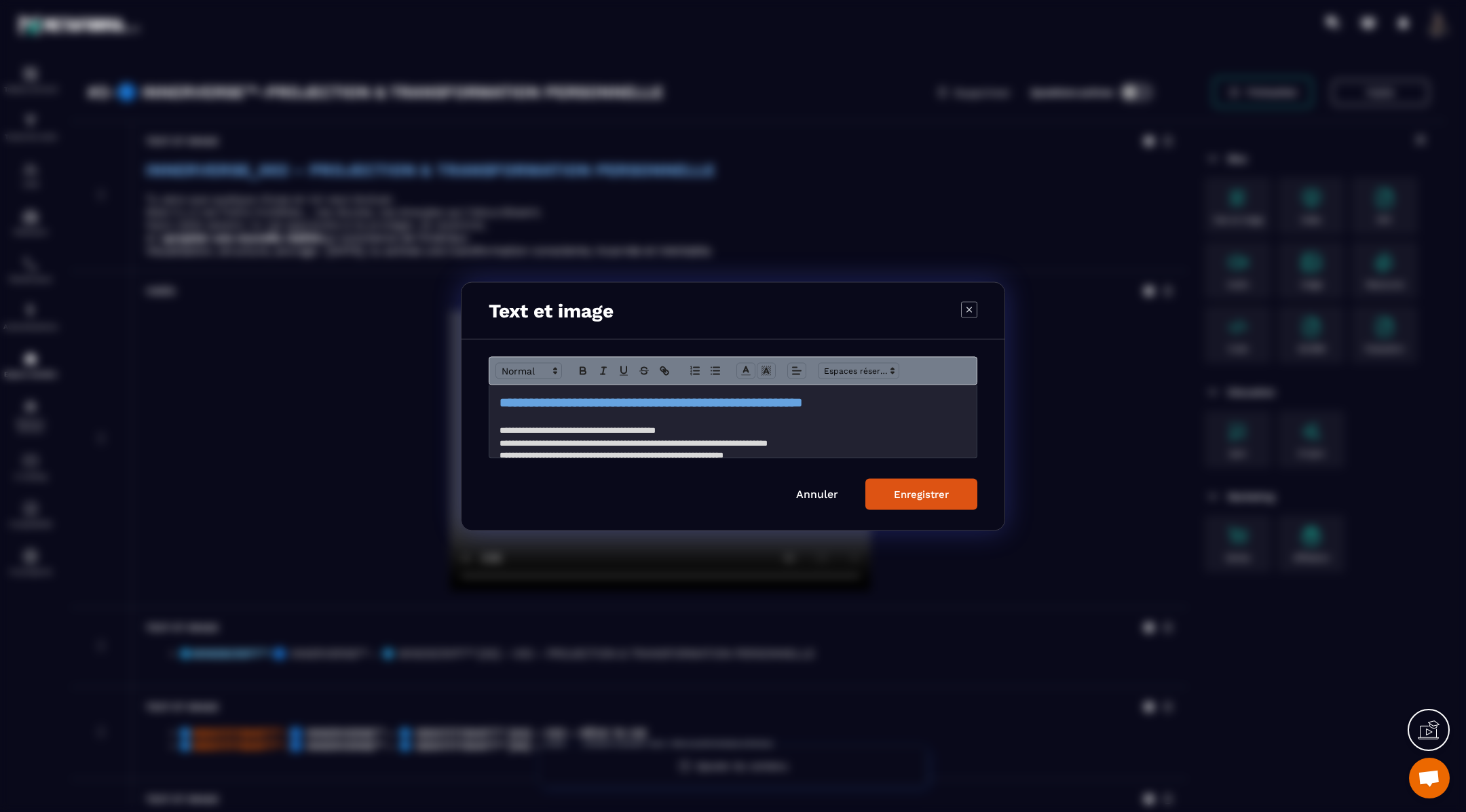
click at [641, 439] on span "**********" at bounding box center [634, 443] width 268 height 9
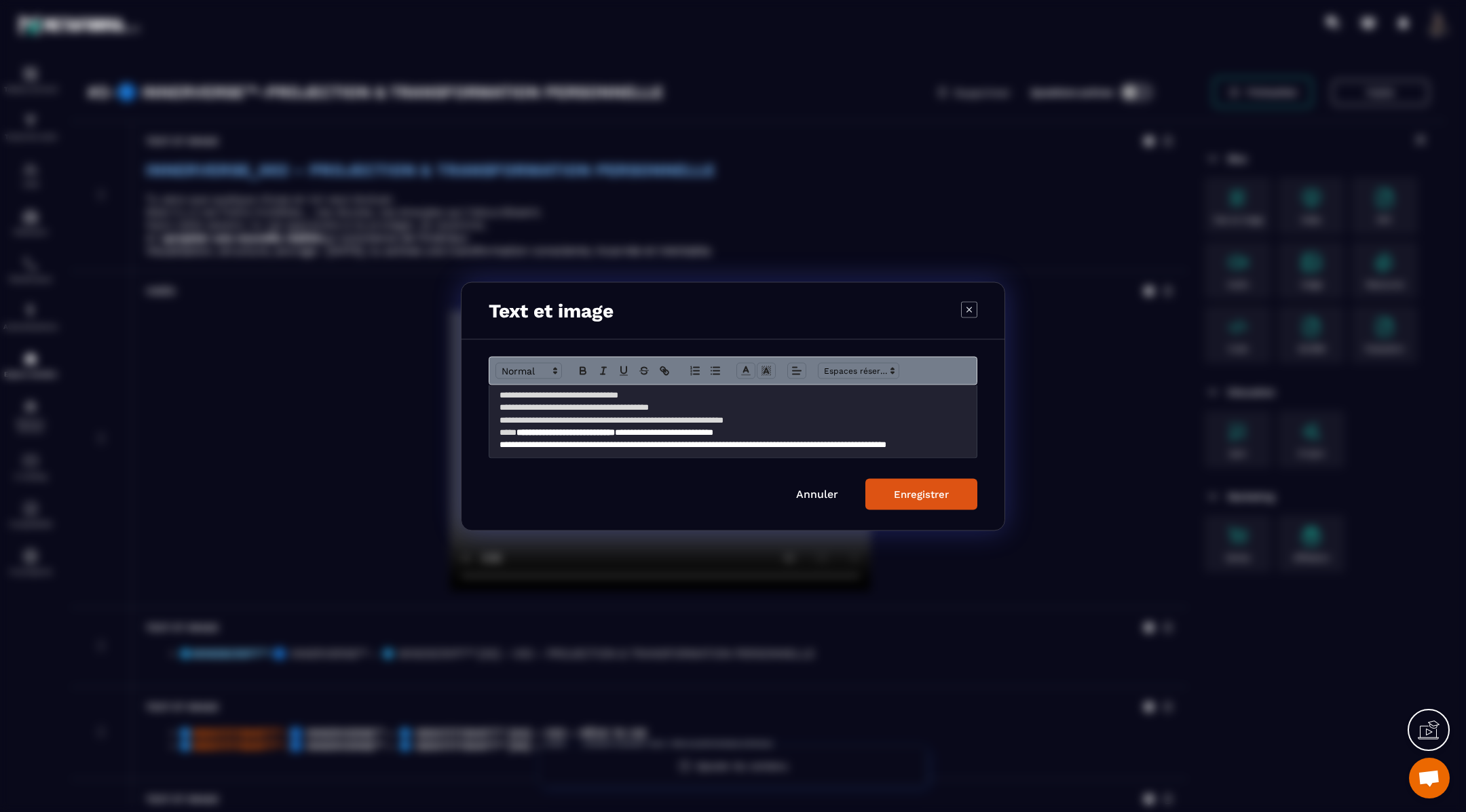
scroll to position [50, 0]
click at [692, 405] on p "**********" at bounding box center [733, 406] width 467 height 13
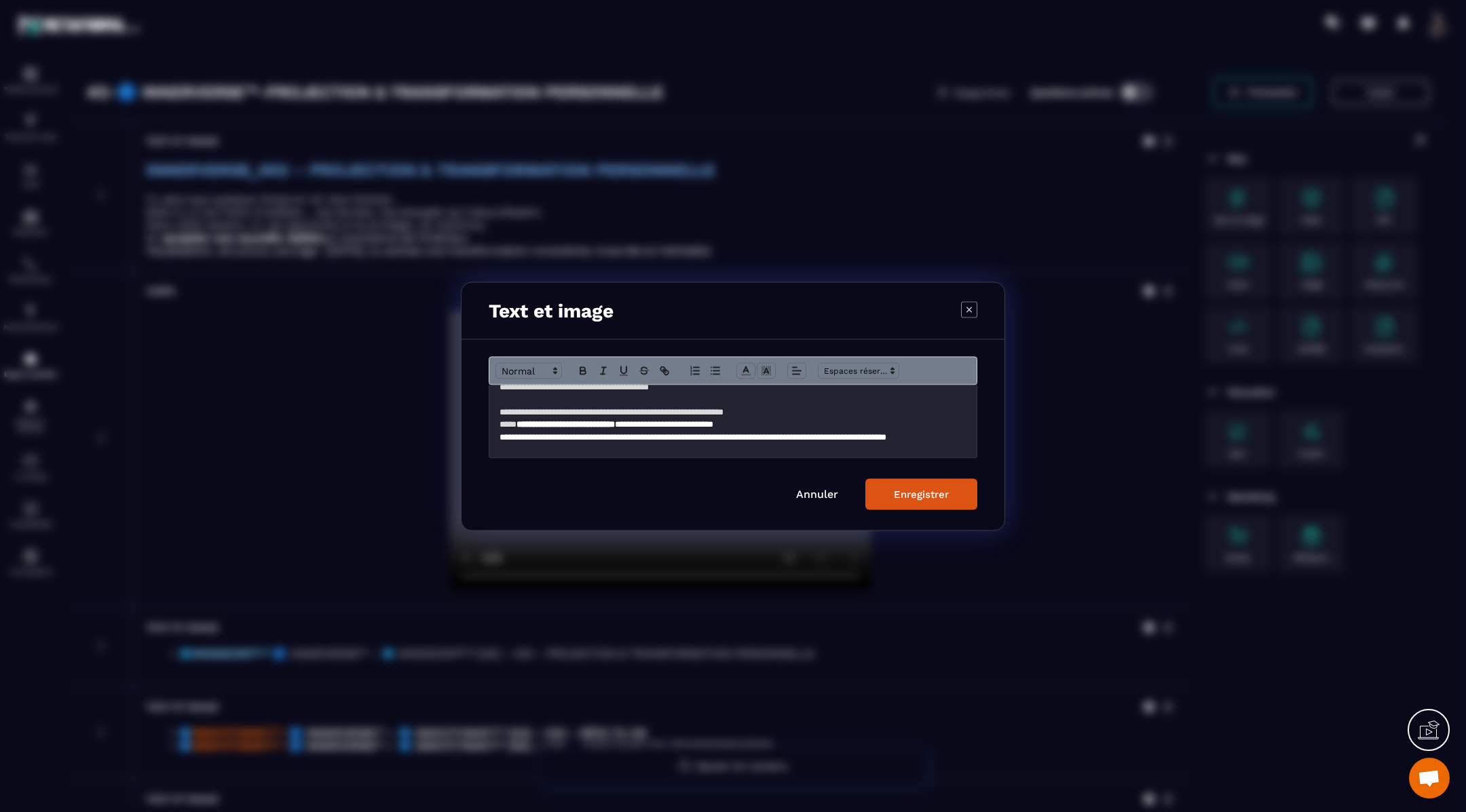
scroll to position [75, 0]
click at [700, 429] on p "**********" at bounding box center [733, 438] width 467 height 25
click at [895, 490] on div "Enregistrer" at bounding box center [921, 494] width 55 height 13
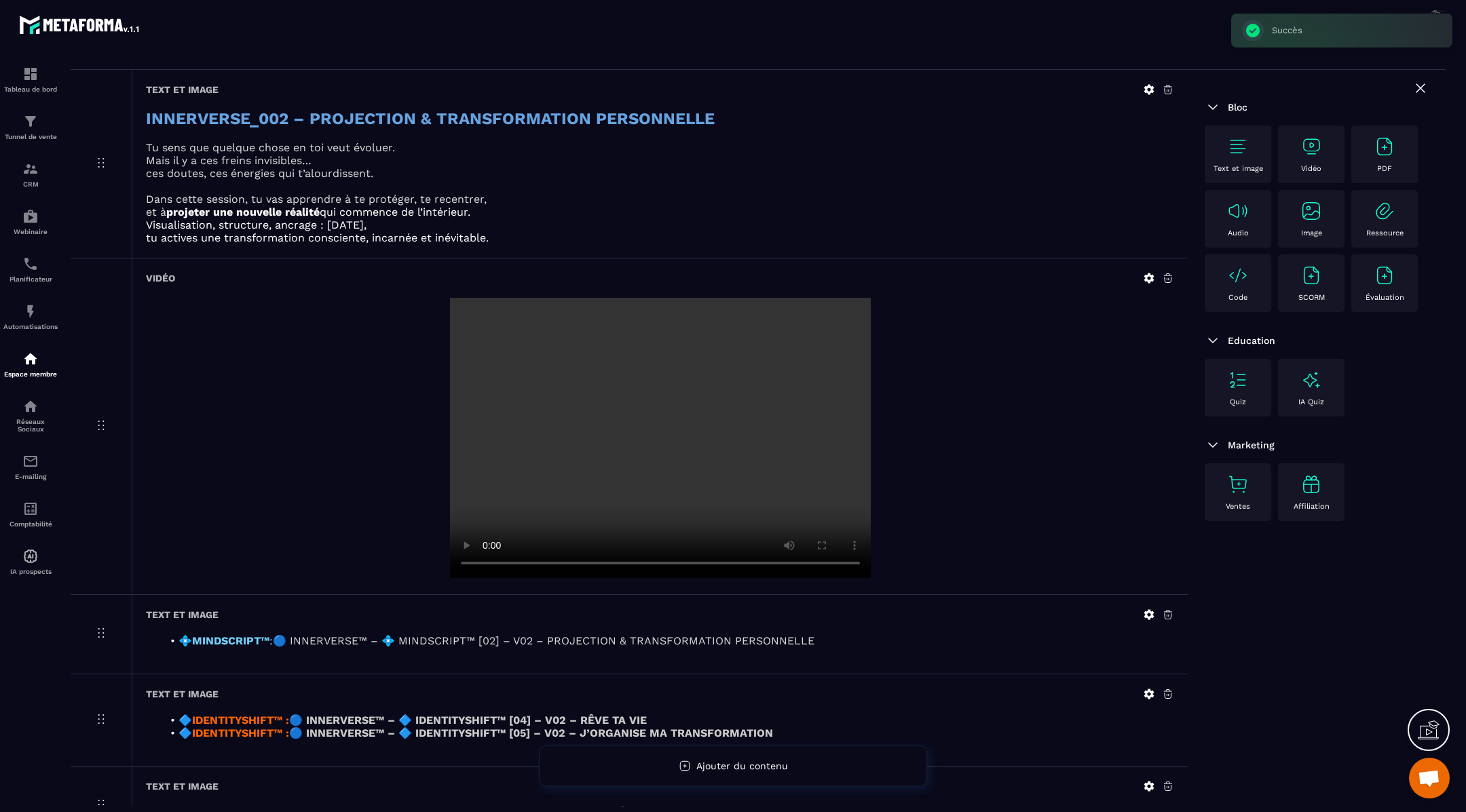
scroll to position [93, 0]
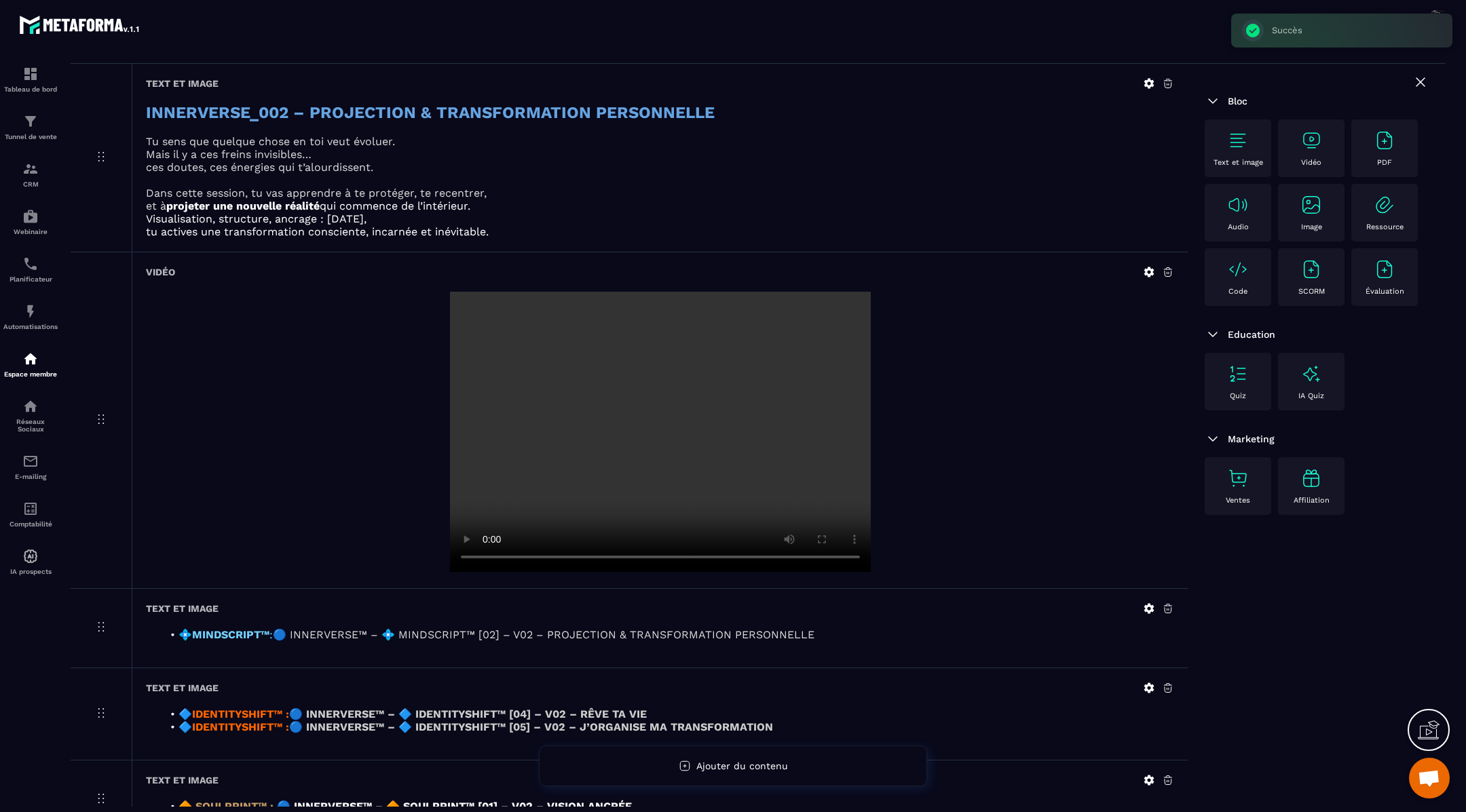
click at [637, 407] on video at bounding box center [660, 431] width 421 height 280
click at [1150, 269] on icon at bounding box center [1150, 273] width 13 height 13
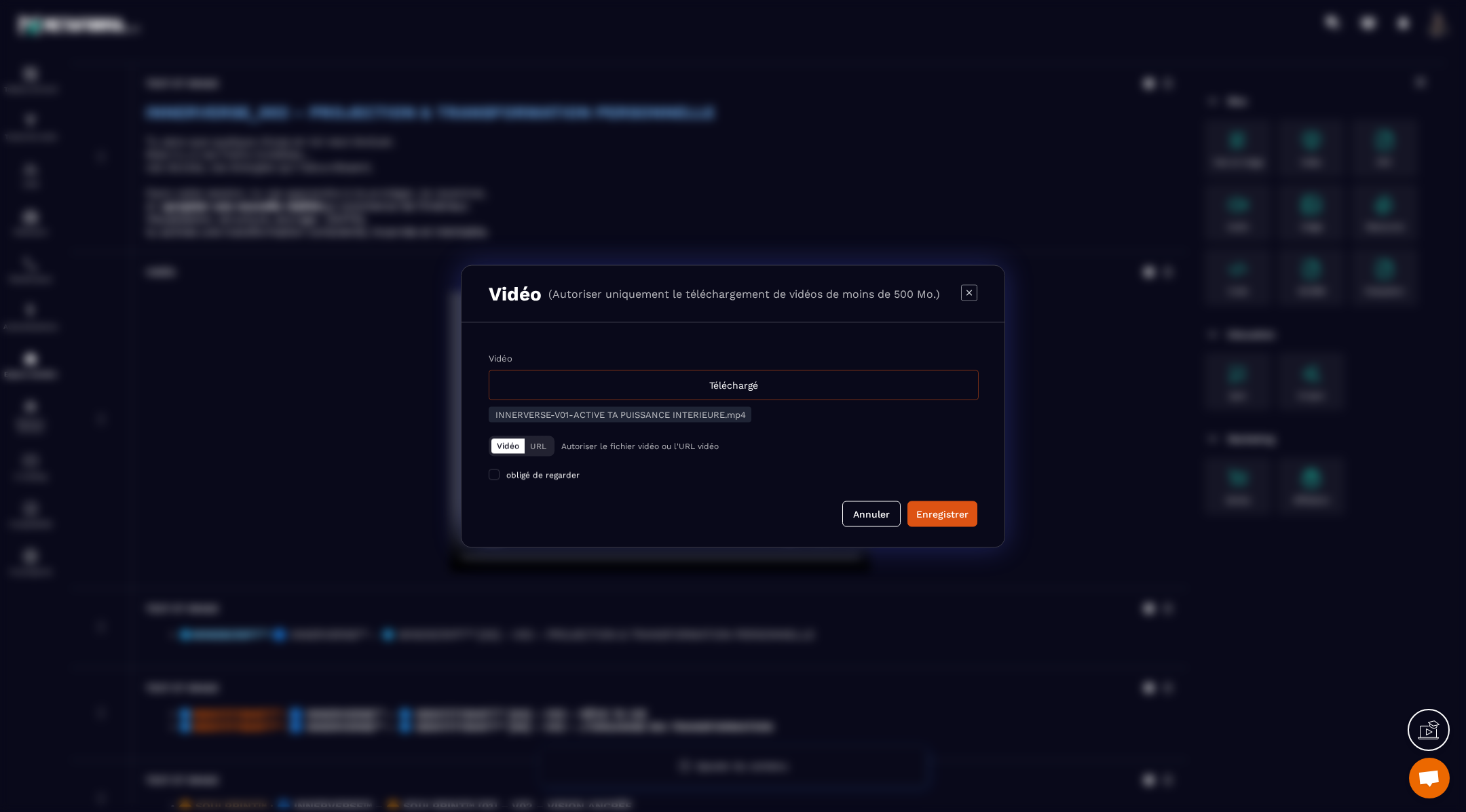
click at [671, 391] on div "Téléchargé" at bounding box center [734, 384] width 490 height 30
click at [0, 0] on input "Vidéo Téléchargé" at bounding box center [0, 0] width 0 height 0
click at [946, 525] on button "Enregistrer" at bounding box center [943, 513] width 70 height 26
click at [946, 509] on div "Enregistrer" at bounding box center [943, 513] width 52 height 14
click at [864, 513] on button "Annuler" at bounding box center [872, 513] width 59 height 26
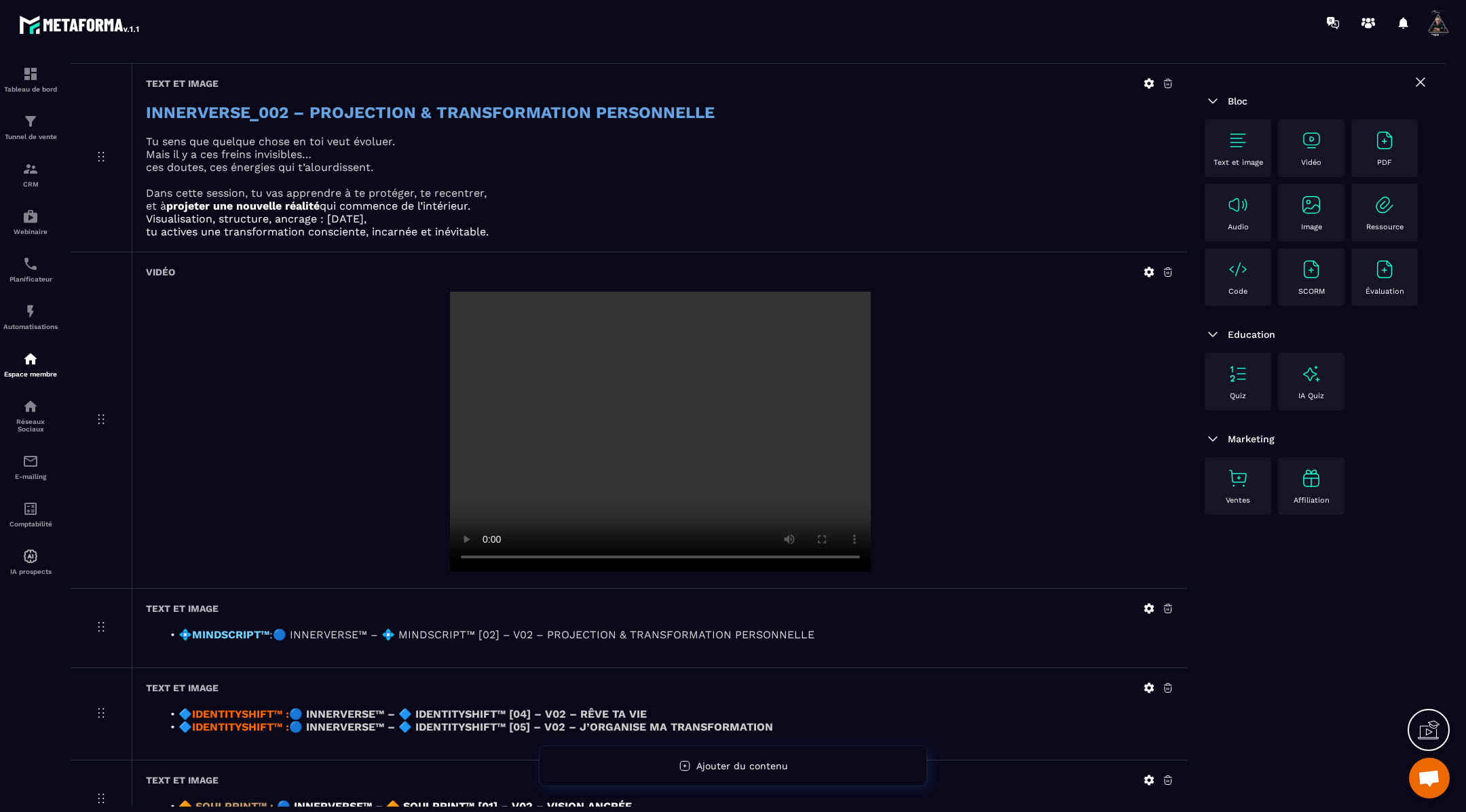
click at [1151, 268] on icon at bounding box center [1150, 273] width 13 height 13
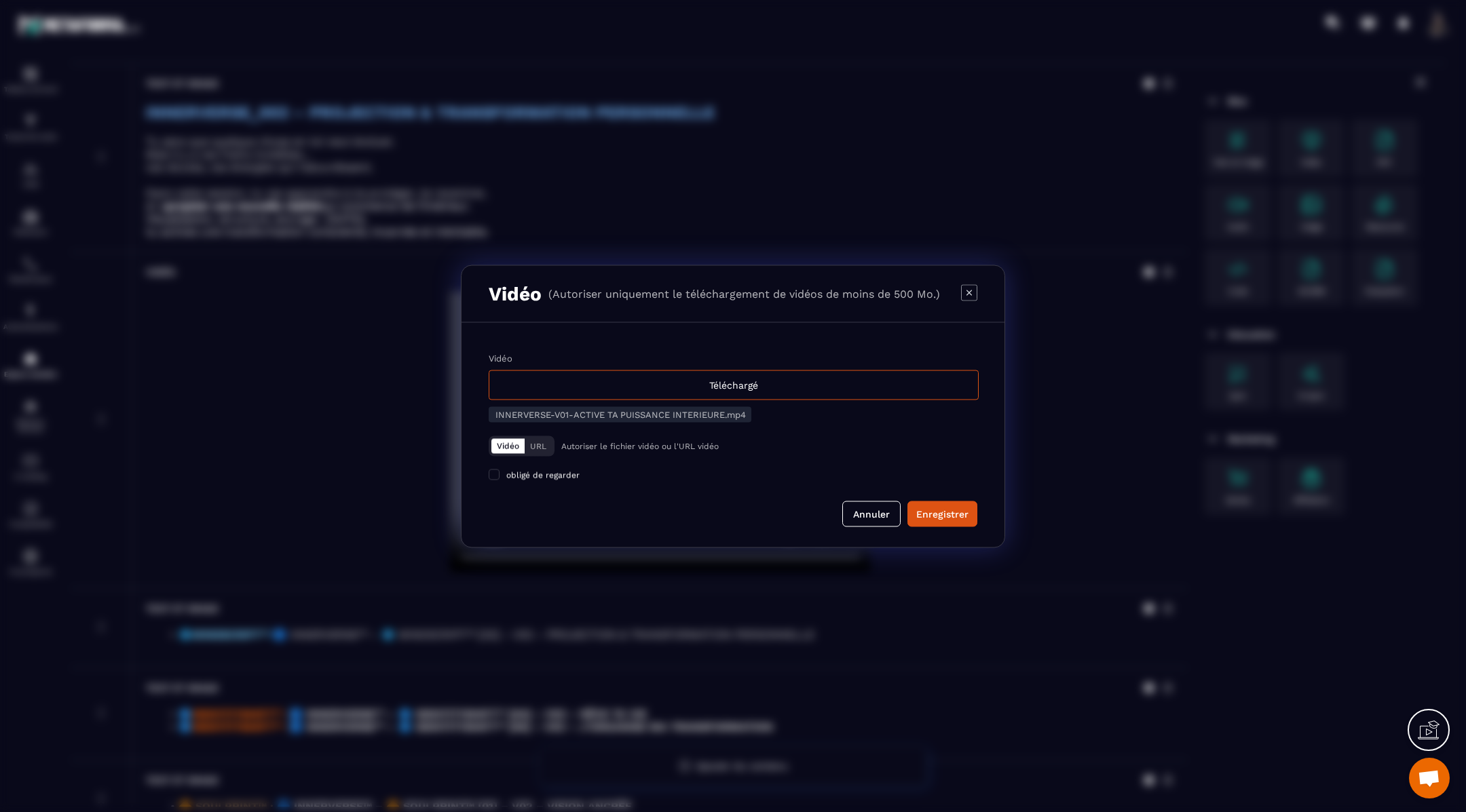
click at [710, 400] on div "Vidéo Téléchargé INNERVERSE-V01-ACTIVE TA PUISSANCE INTERIEURE.mp4" at bounding box center [733, 389] width 489 height 72
click at [716, 379] on div "Téléchargé" at bounding box center [734, 384] width 490 height 30
click at [0, 0] on input "Vidéo Téléchargé" at bounding box center [0, 0] width 0 height 0
click at [811, 382] on div "Téléchargé" at bounding box center [734, 384] width 490 height 30
click at [0, 0] on input "Vidéo Téléchargé" at bounding box center [0, 0] width 0 height 0
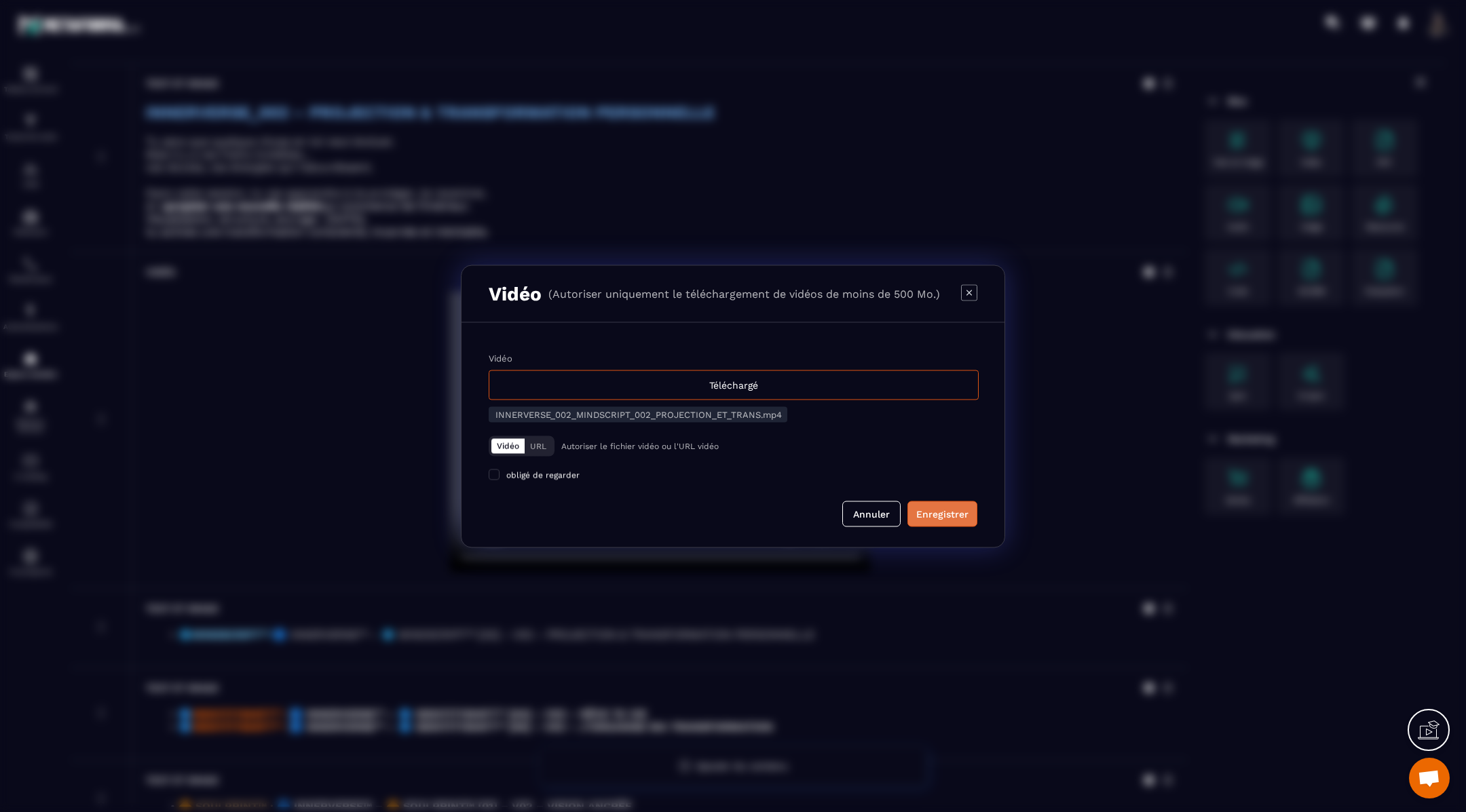
click at [939, 515] on div "Enregistrer" at bounding box center [943, 513] width 52 height 14
